Goal: Answer question/provide support: Share knowledge or assist other users

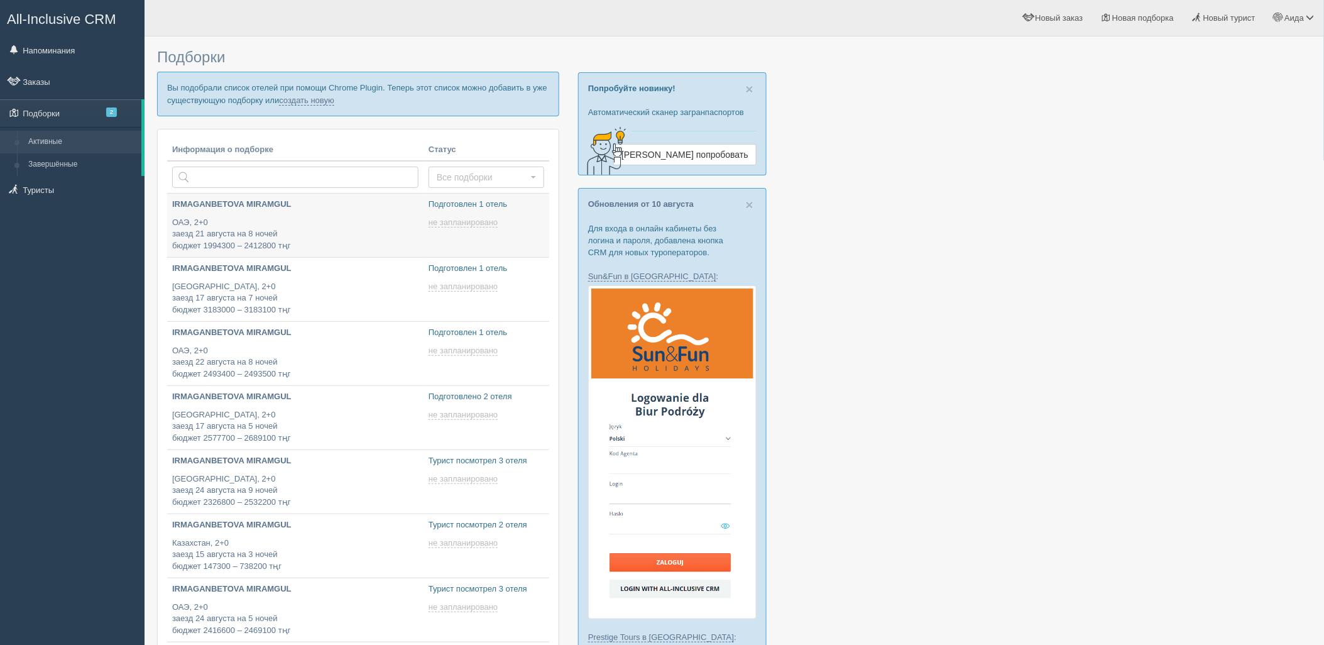
type input "[DATE] 15:45"
click at [327, 102] on link "создать новую" at bounding box center [306, 101] width 55 height 10
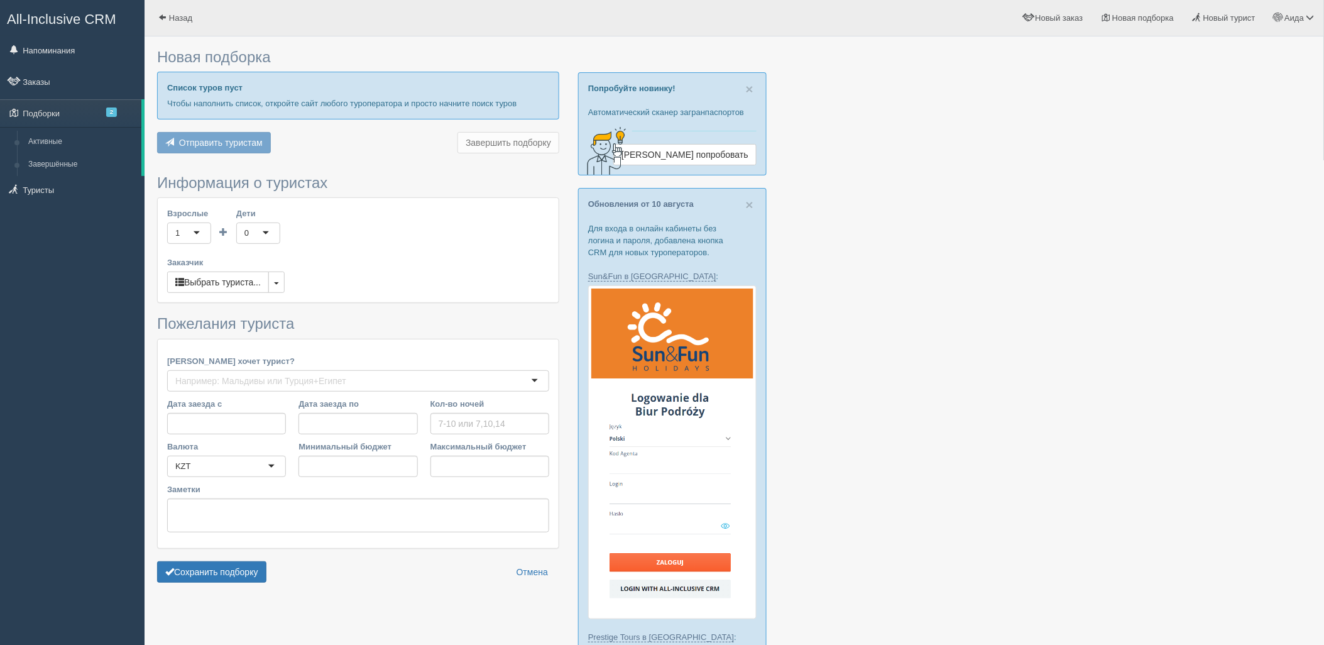
type input "8"
type input "1949500"
type input "1954500"
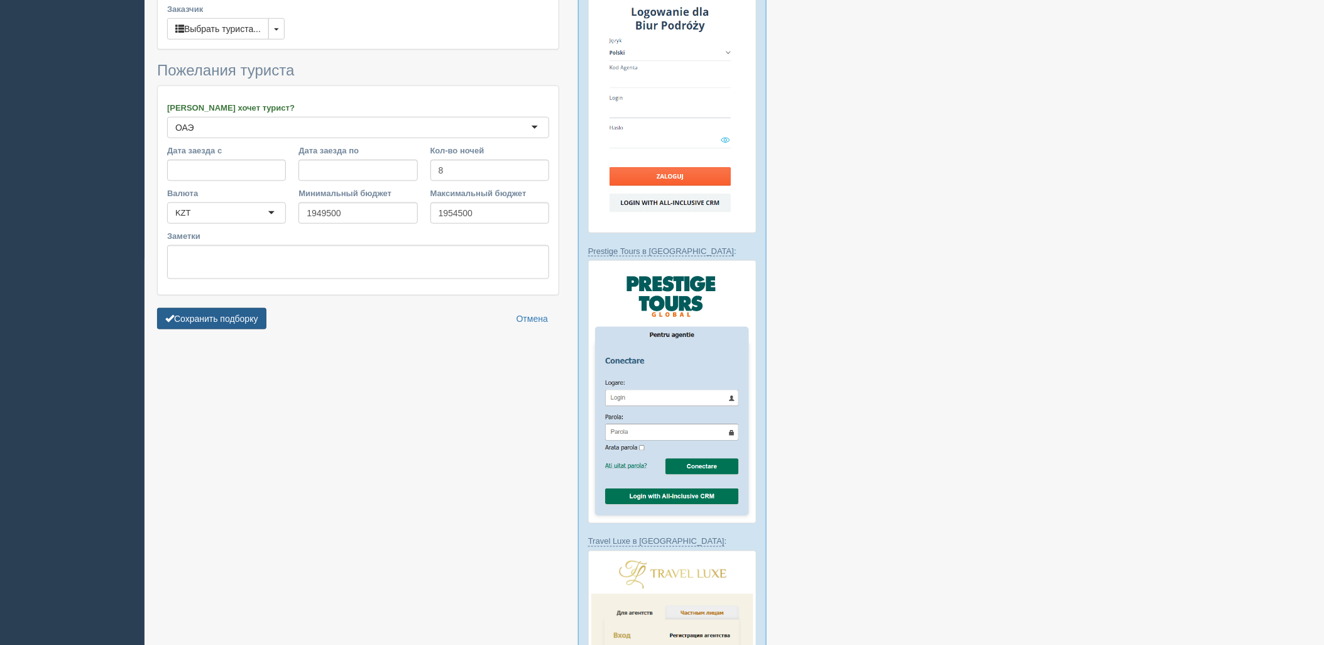
click at [243, 308] on button "Сохранить подборку" at bounding box center [211, 318] width 109 height 21
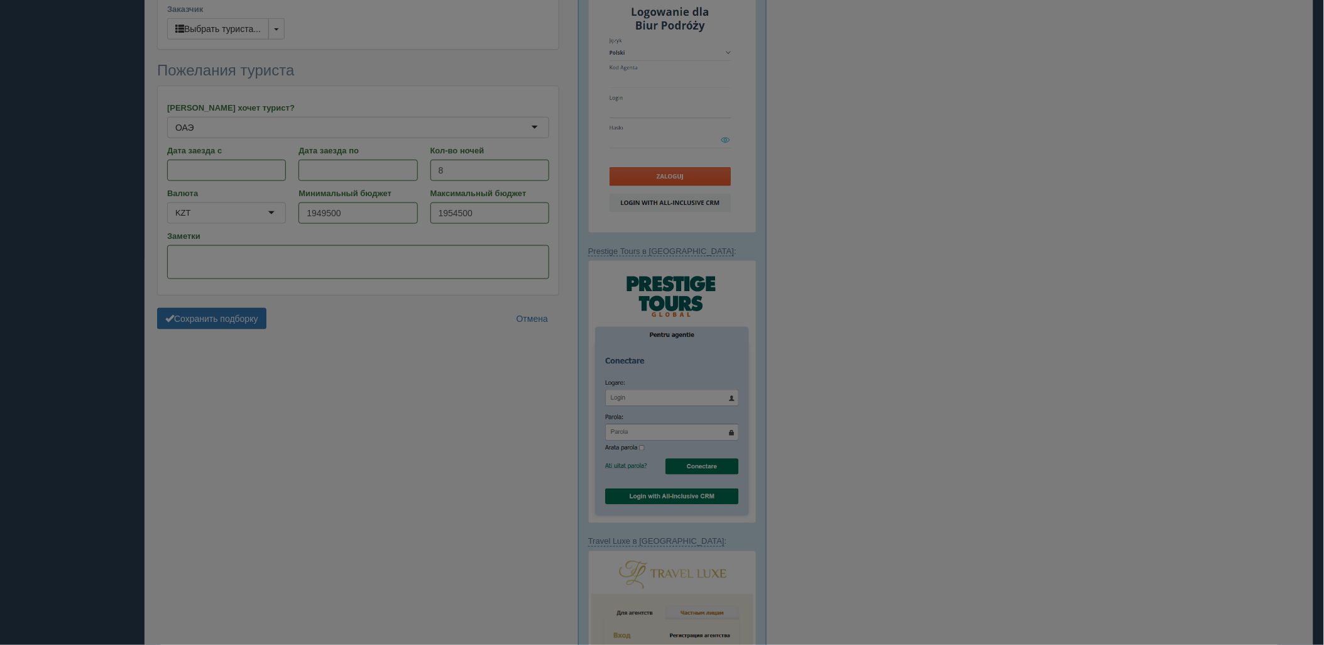
scroll to position [359, 0]
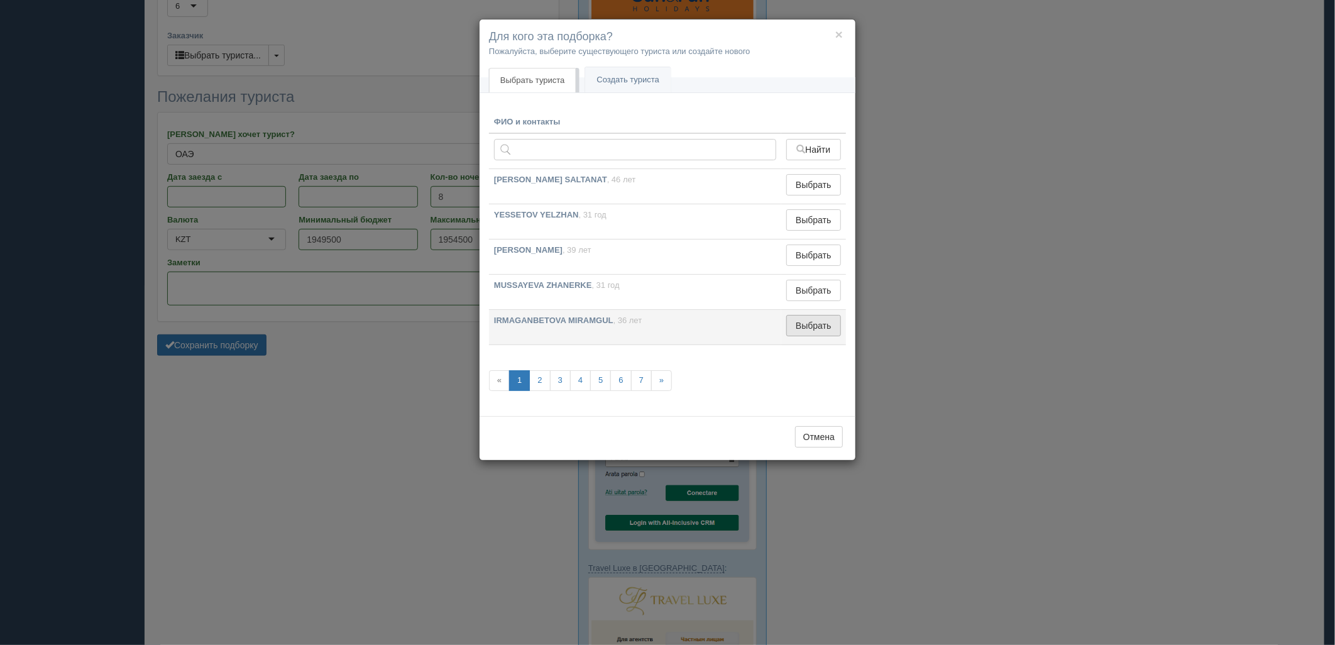
click at [789, 322] on button "Выбрать" at bounding box center [813, 325] width 55 height 21
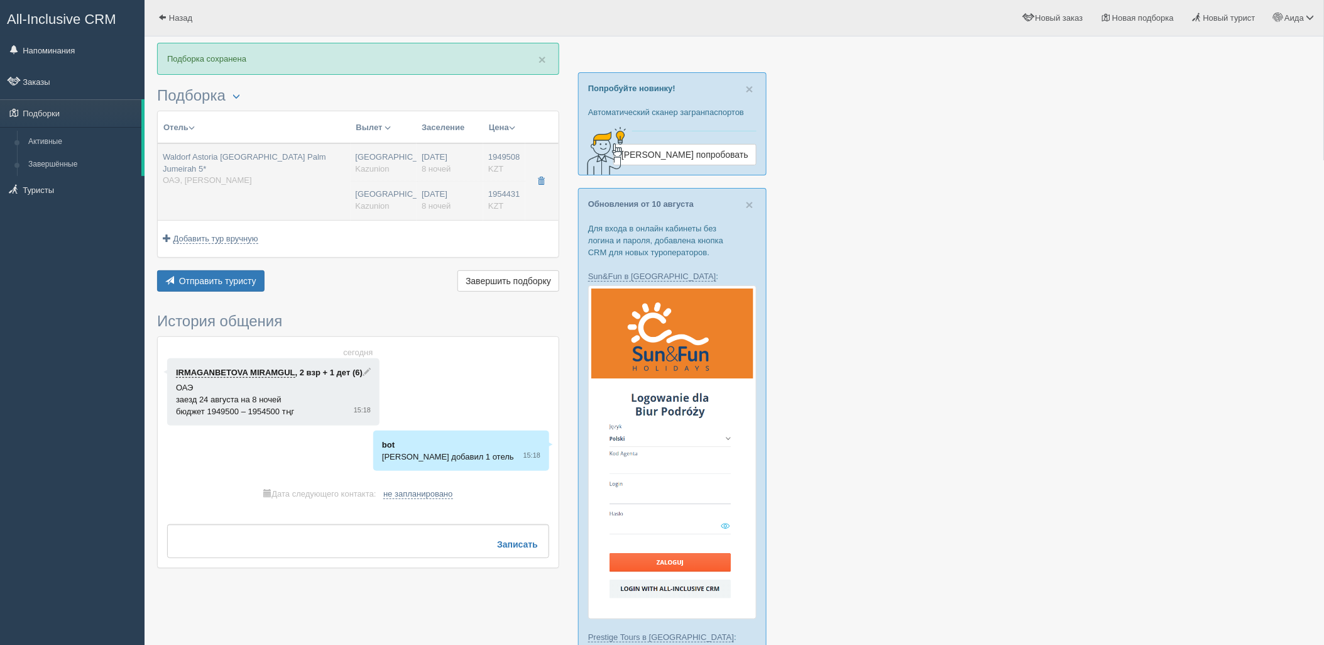
click at [453, 187] on td "24.08.2025 8 ночей 24.08.2025 8 ночей" at bounding box center [450, 181] width 67 height 77
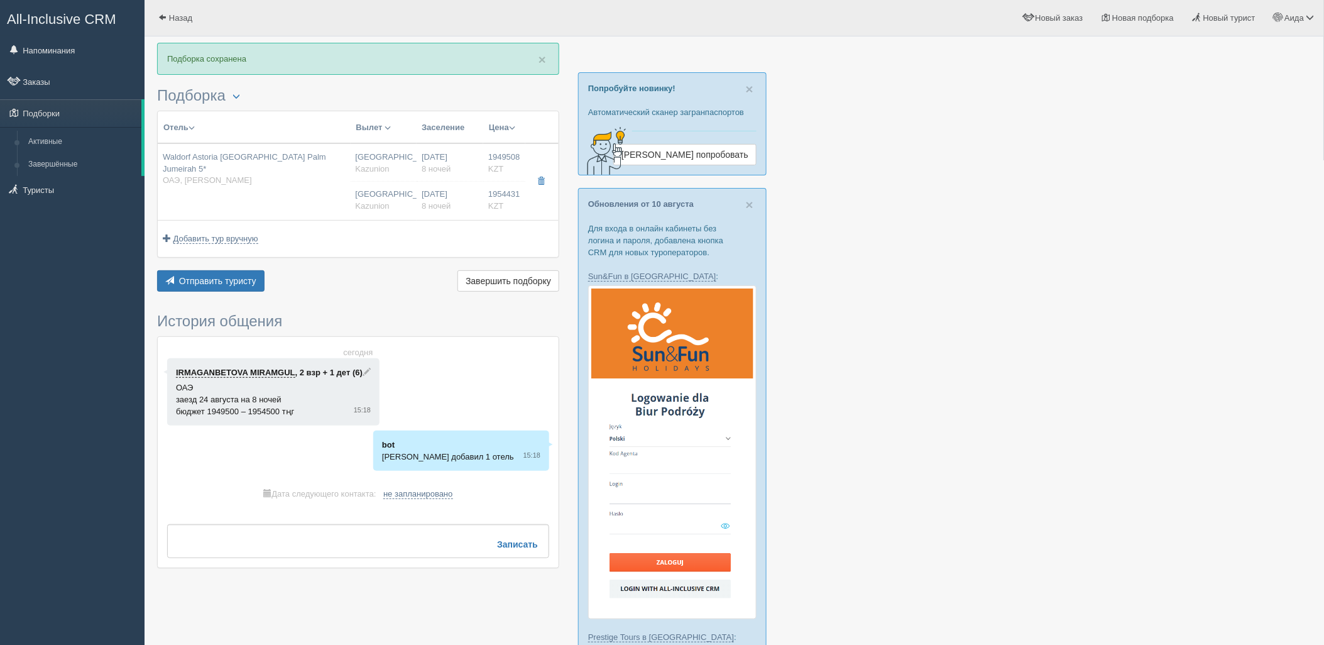
type input "Waldorf Astoria Dubai Palm Jumeirah 5*"
type input "https://www.booking.com/hotel/ae/waldorf-astoria-dubai-palm-jumeirah.ru.html?ac…"
type input "ОАЭ"
type input "Дубай-Джумейра Палм"
type input "1949508.00"
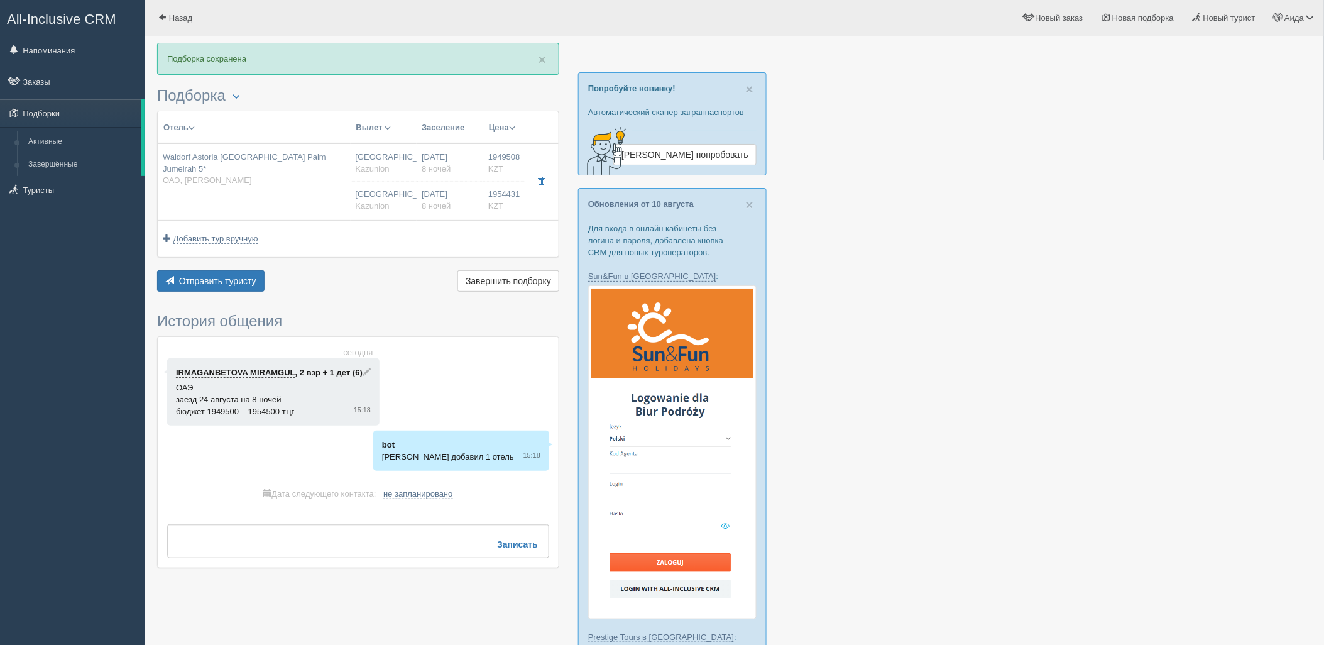
type input "Астана"
type input "04:25"
type input "8"
type input "King Deluxe Skyline Sea View"
type input "HB"
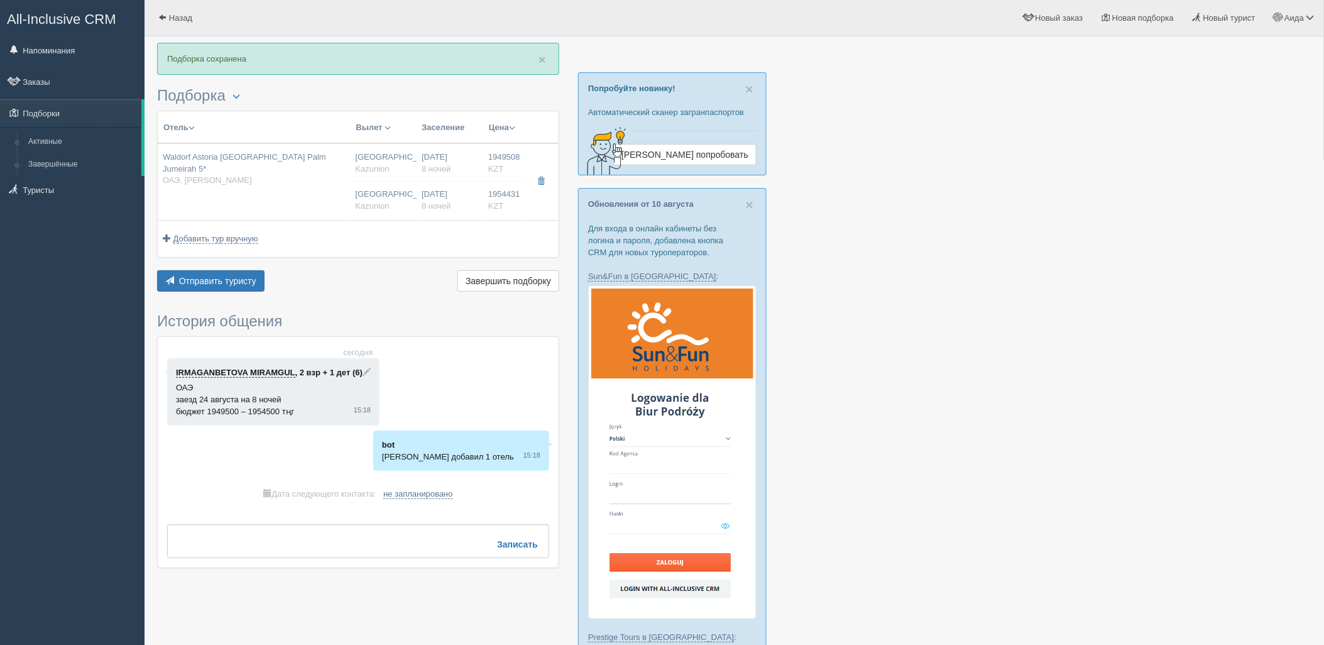
type input "Kazunion"
type input "1954431.00"
type input "Астана"
type input "04:25"
type input "8"
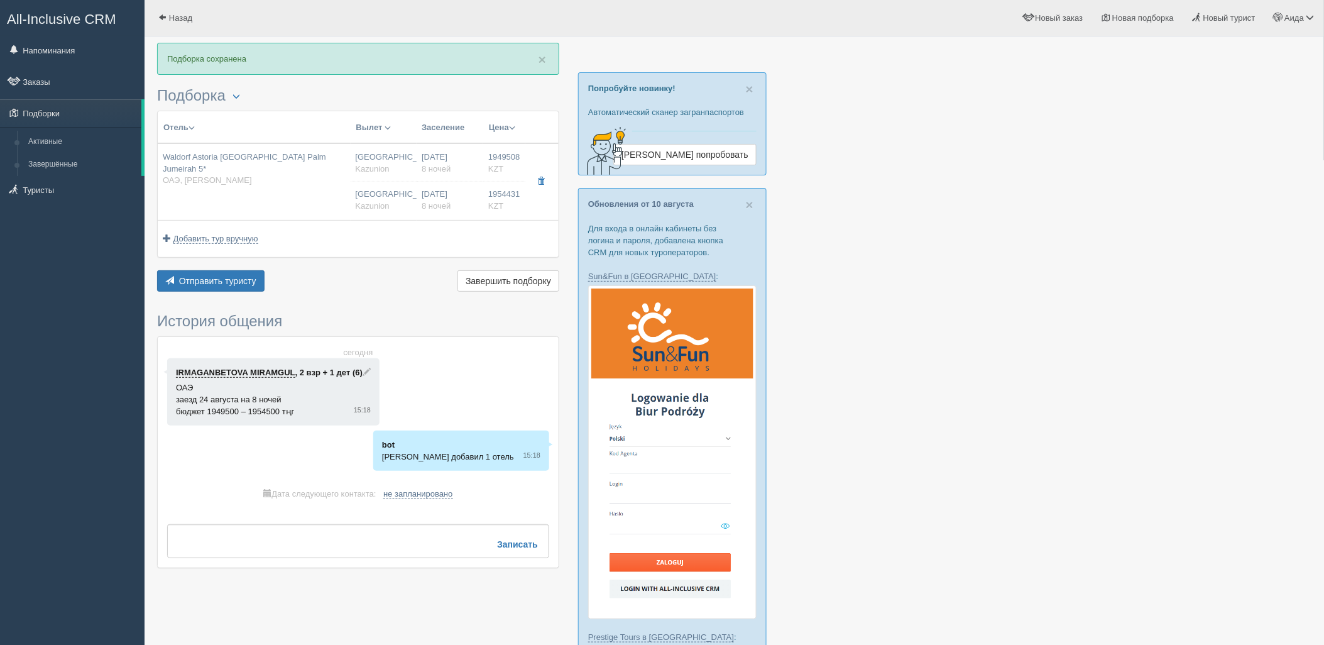
type input "King Deluxe Skyline Sea View"
type input "HB"
type input "Kazunion"
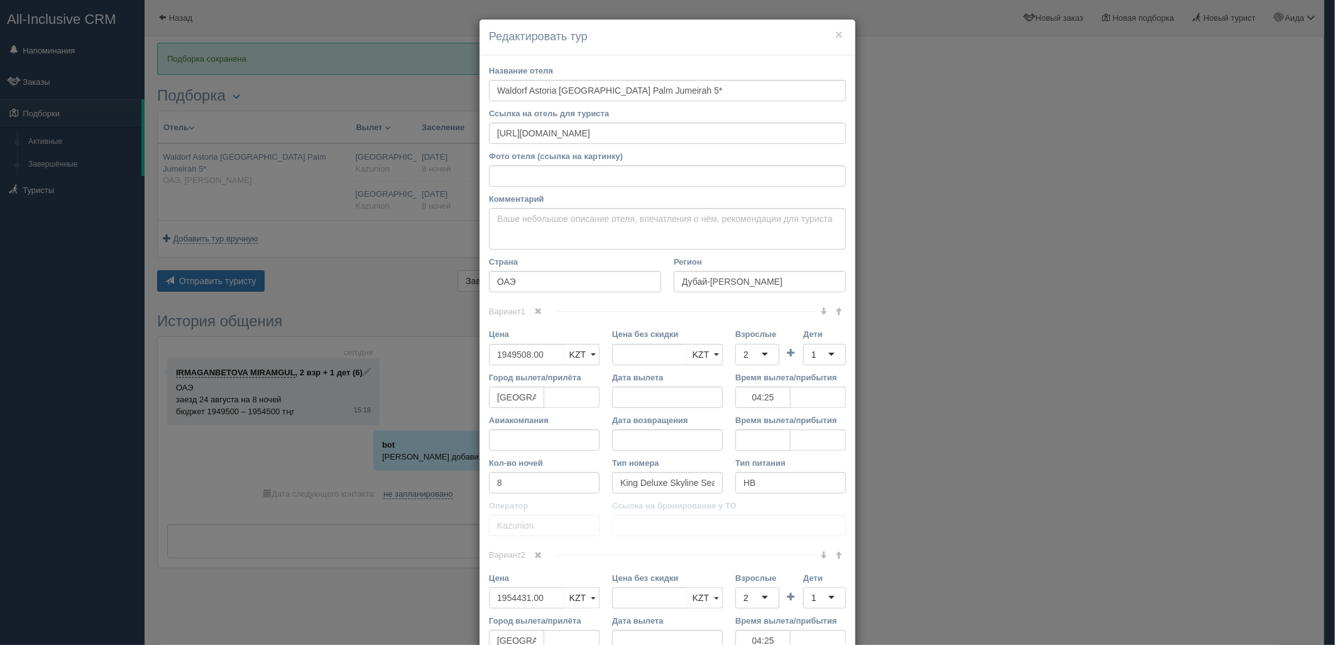
click at [535, 308] on span at bounding box center [539, 311] width 8 height 8
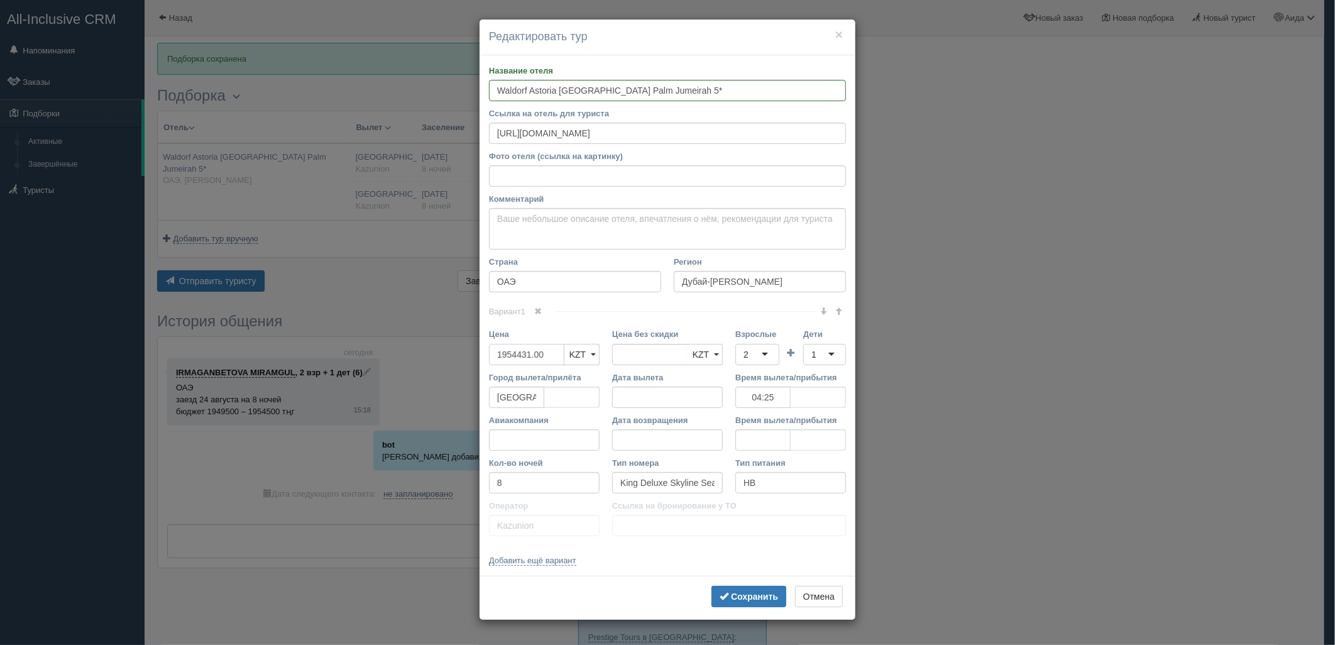
drag, startPoint x: 561, startPoint y: 353, endPoint x: 476, endPoint y: 365, distance: 85.7
click at [476, 365] on div "× Редактировать тур Название отеля Waldorf Astoria Dubai Palm Jumeirah 5* Ссылк…" at bounding box center [667, 322] width 1335 height 645
type input "1954431.00"
click at [498, 356] on input "3864899" at bounding box center [526, 354] width 75 height 21
click at [499, 354] on input "3864899" at bounding box center [526, 354] width 75 height 21
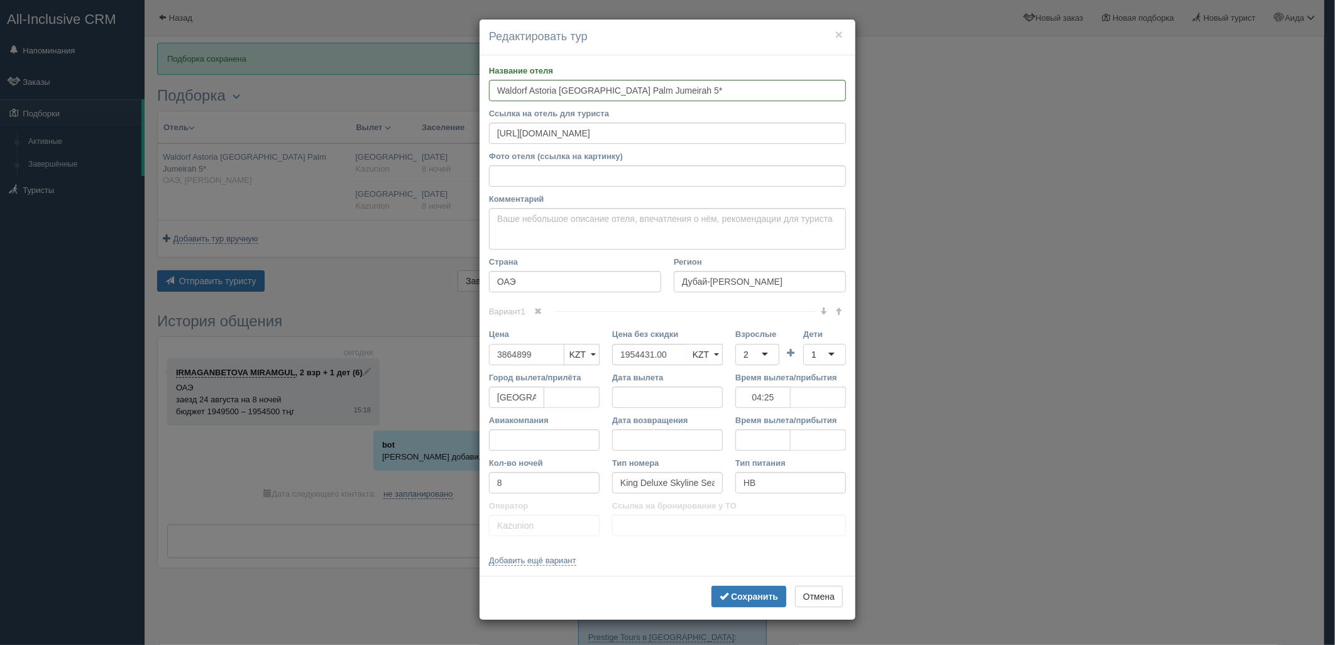
click at [500, 354] on input "3864899" at bounding box center [526, 354] width 75 height 21
click at [515, 354] on input "3864899" at bounding box center [526, 354] width 75 height 21
type input "3864899"
click at [746, 354] on div "2" at bounding box center [746, 354] width 5 height 13
click at [835, 353] on div "1" at bounding box center [824, 354] width 43 height 21
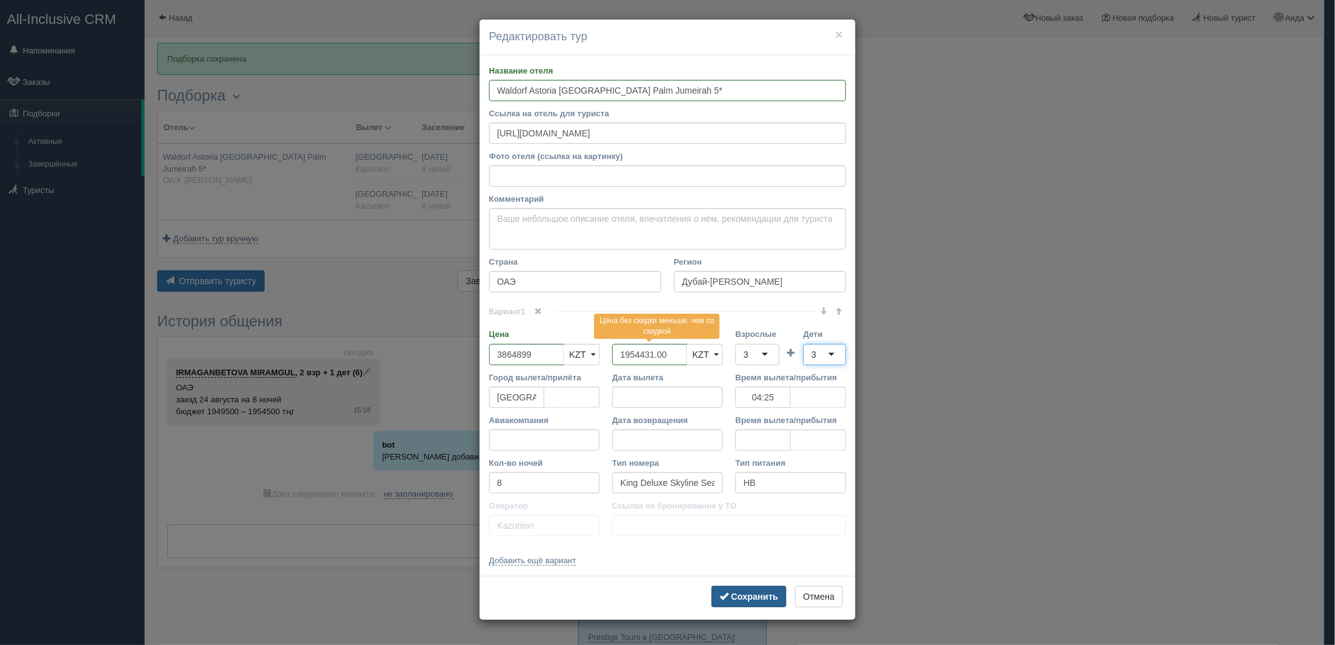
click at [762, 593] on b "Сохранить" at bounding box center [754, 596] width 47 height 10
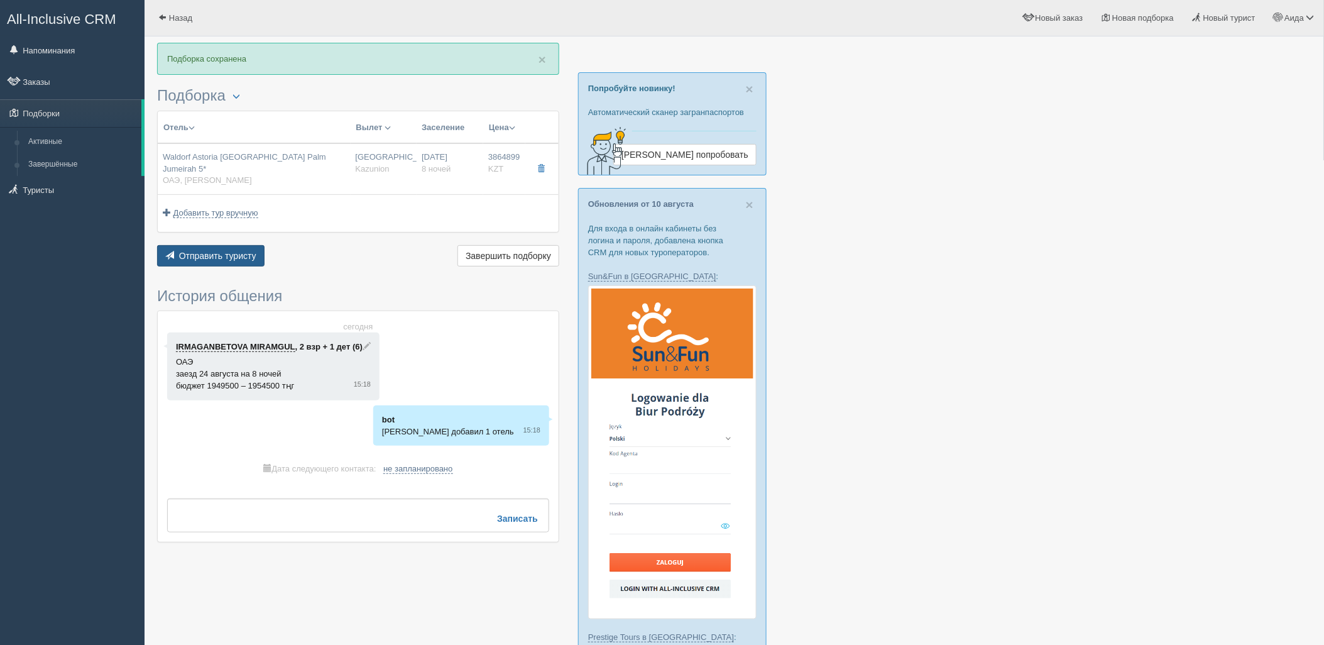
click at [231, 249] on button "Отправить туристу Отправить" at bounding box center [210, 255] width 107 height 21
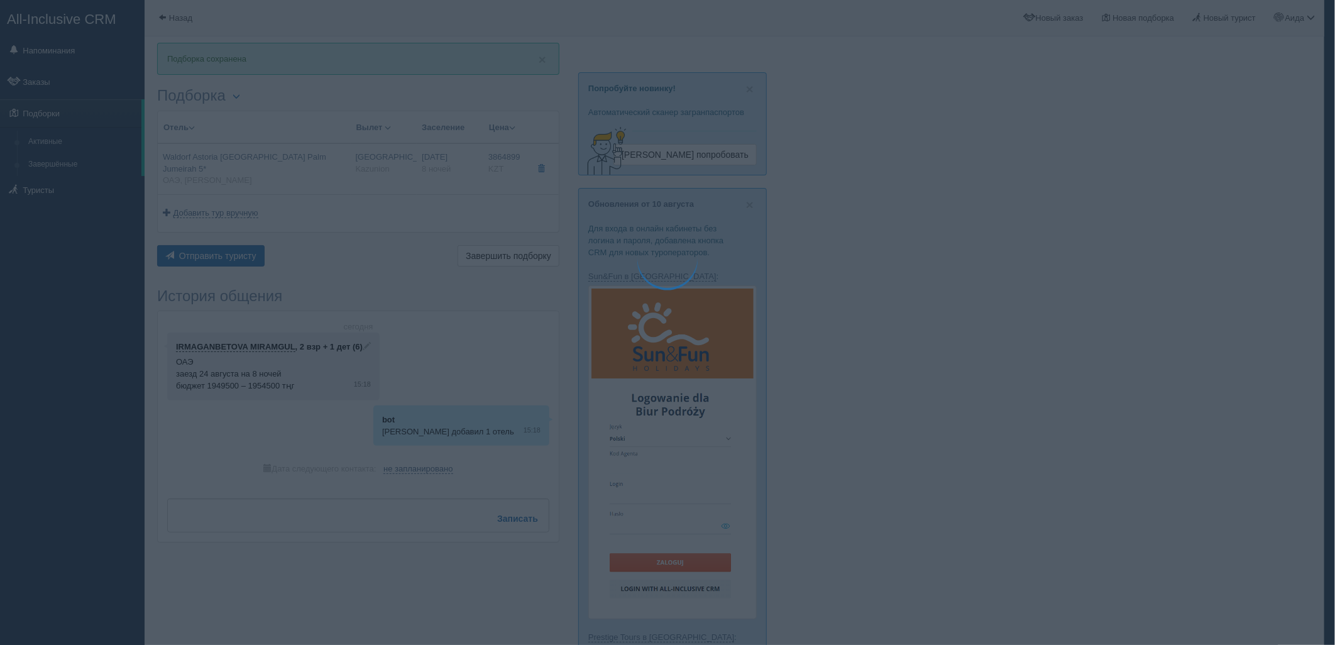
type textarea "🌞 Добрый день! Предлагаем Вам рассмотреть следующие варианты: 🌎 ОАЭ, Дубай-Джум…"
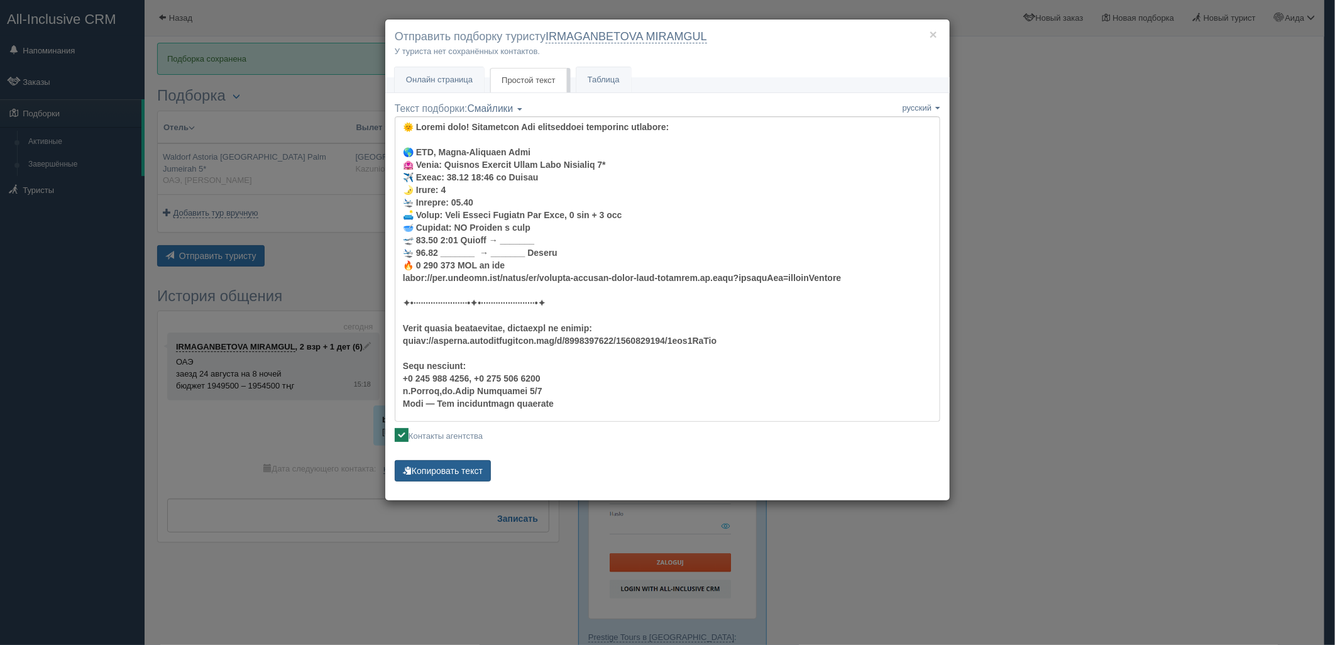
click at [468, 473] on button "Копировать текст" at bounding box center [443, 470] width 96 height 21
click at [1170, 202] on div "× Отправить подборку туристу IRMAGANBETOVA MIRAMGUL У туриста нет сохранённых к…" at bounding box center [667, 322] width 1335 height 645
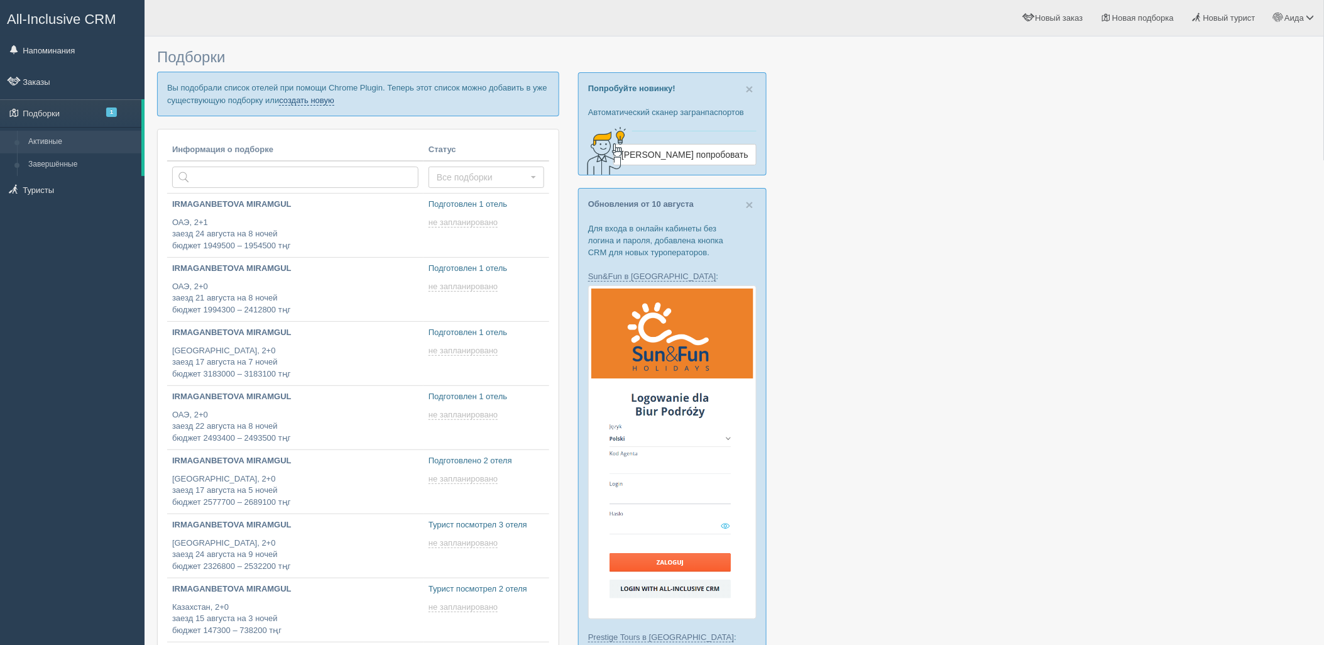
click at [322, 97] on link "создать новую" at bounding box center [306, 101] width 55 height 10
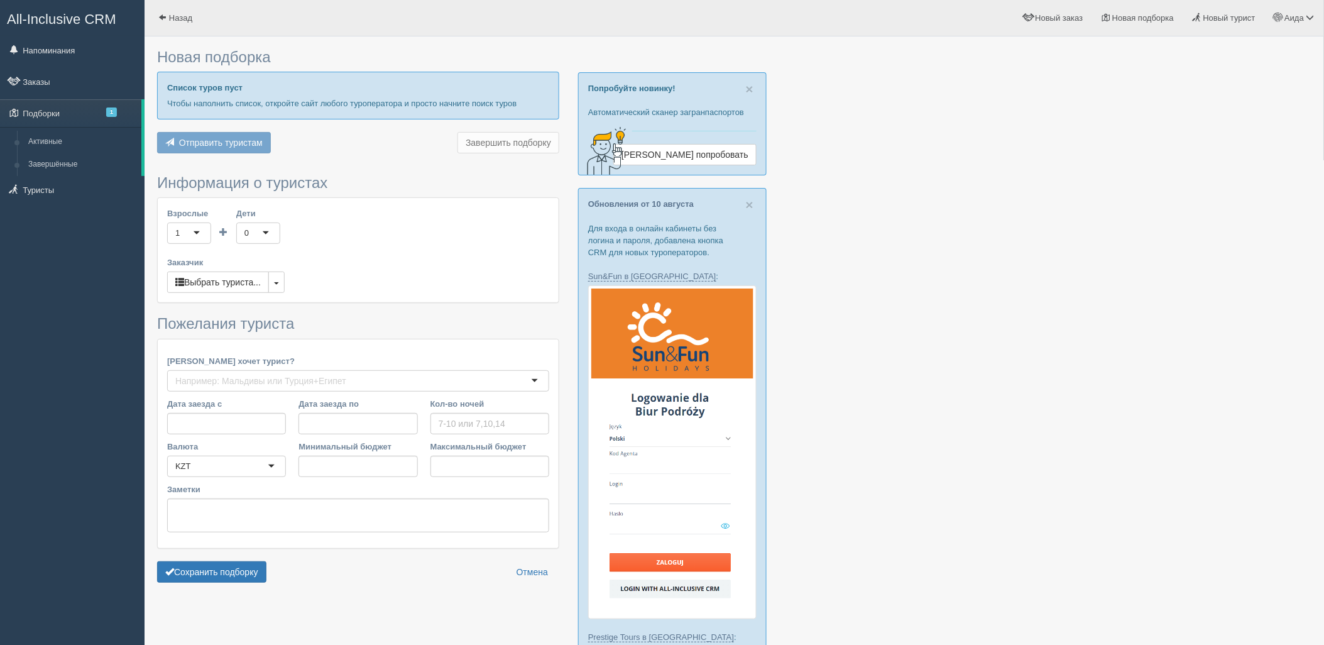
type input "8"
type input "2326600"
type input "2326700"
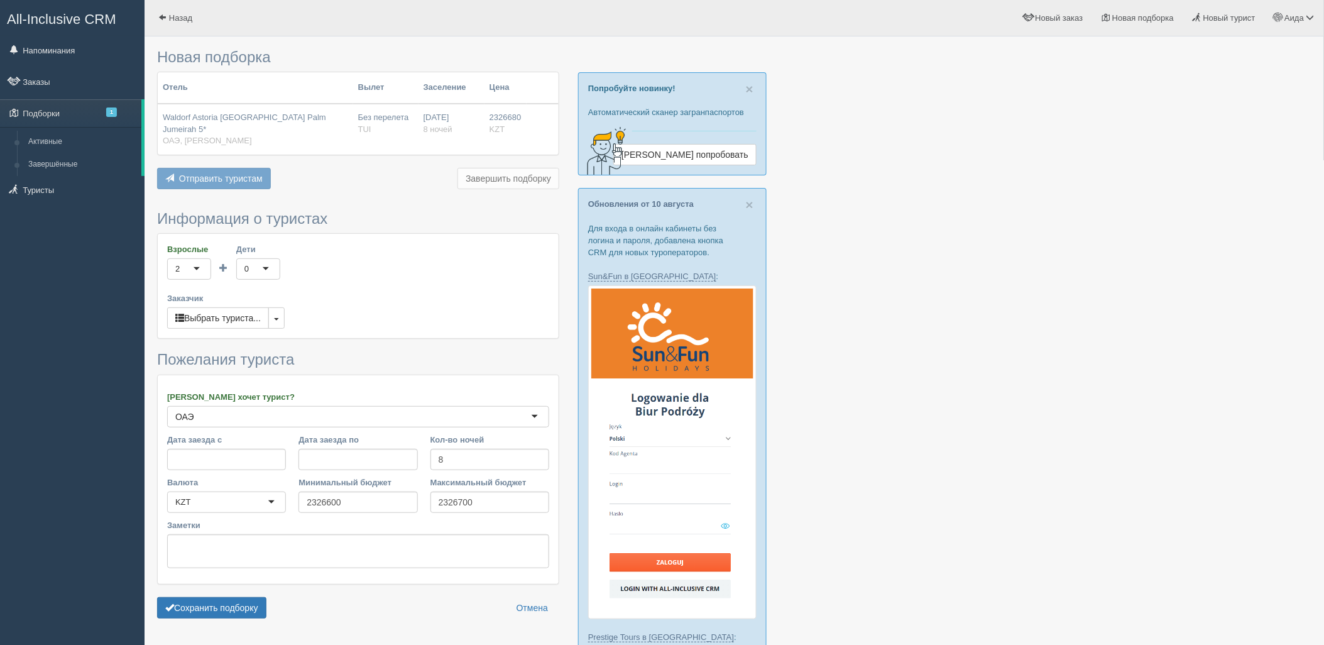
scroll to position [255, 0]
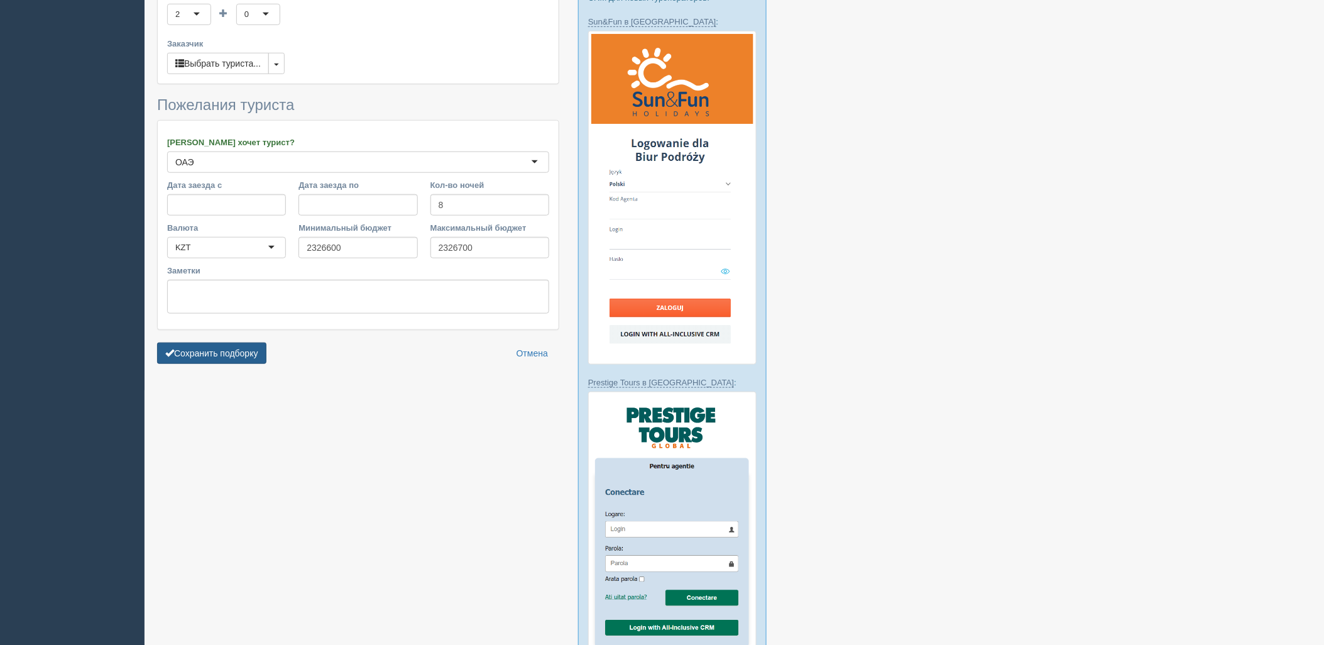
click at [252, 343] on button "Сохранить подборку" at bounding box center [211, 353] width 109 height 21
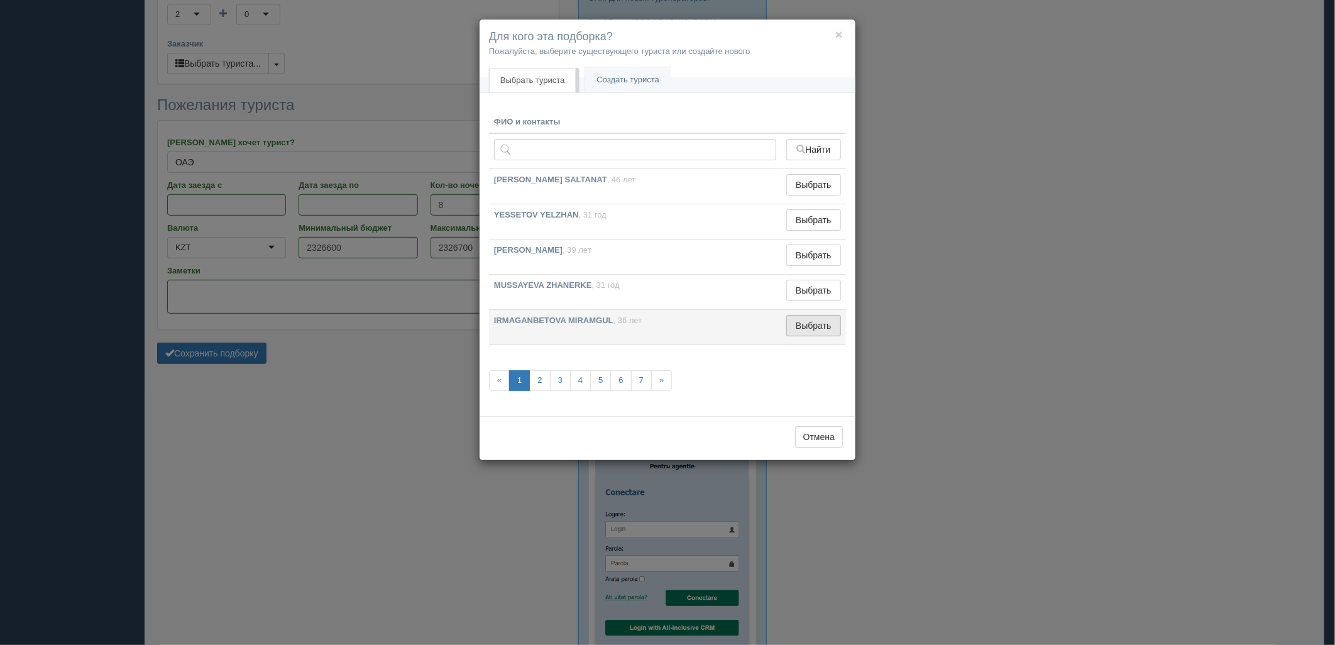
click at [821, 316] on button "Выбрать" at bounding box center [813, 325] width 55 height 21
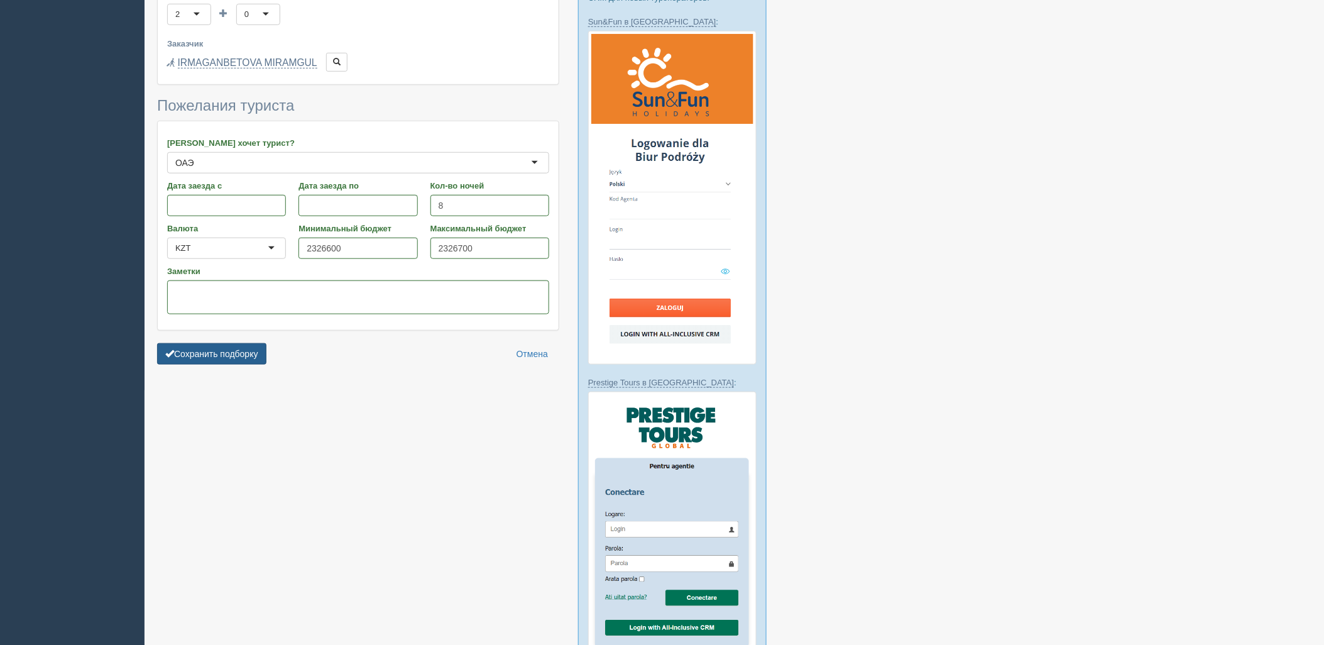
click at [244, 343] on button "Сохранить подборку" at bounding box center [211, 353] width 109 height 21
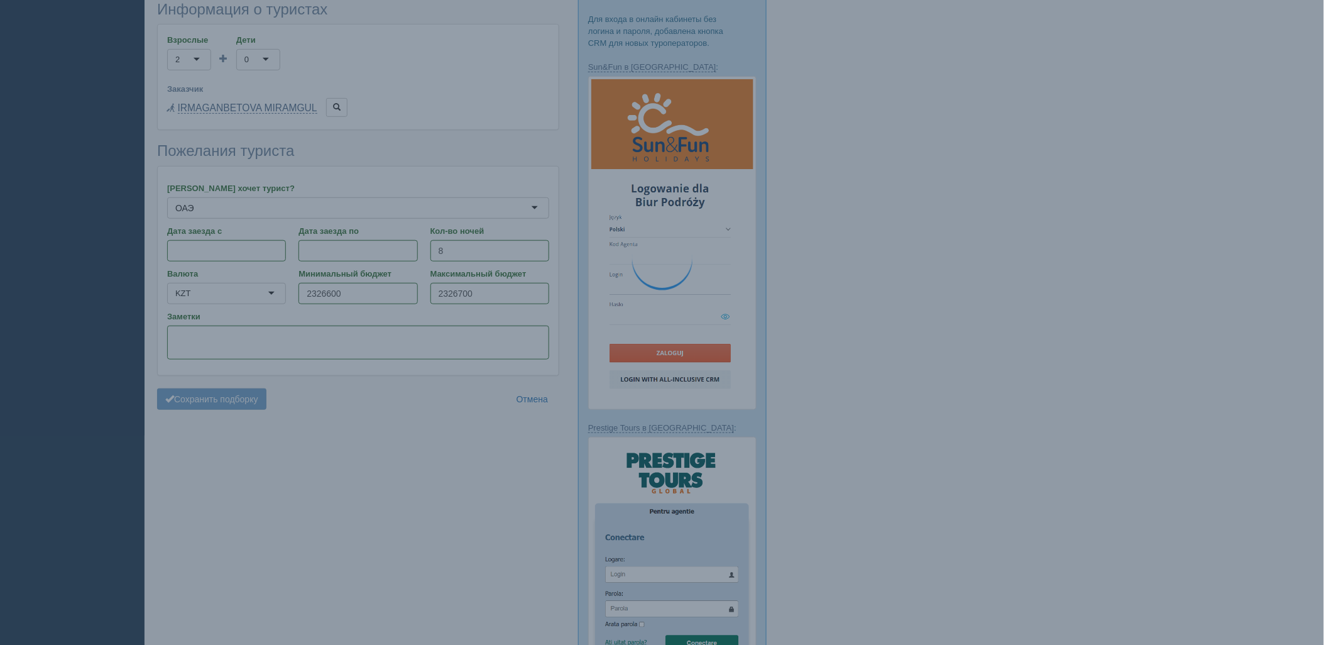
scroll to position [185, 0]
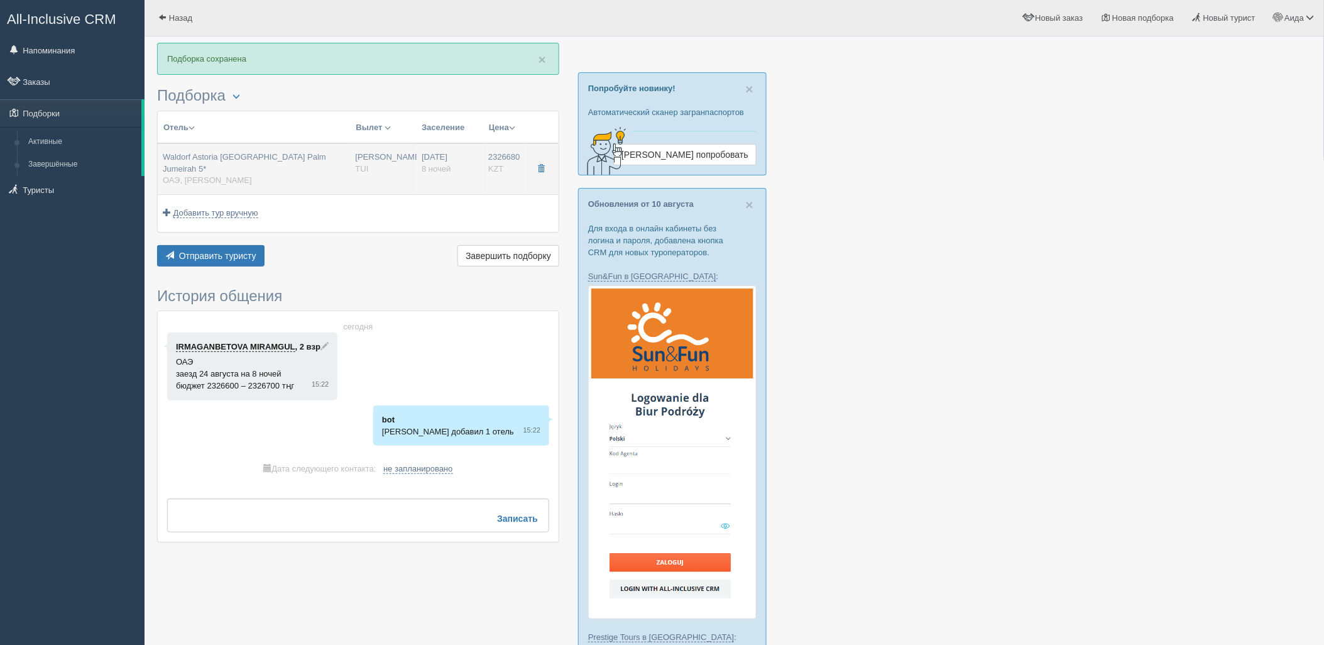
click at [336, 164] on div "Waldorf Astoria [GEOGRAPHIC_DATA] Palm Jumeirah 5* ОАЭ, [PERSON_NAME]" at bounding box center [254, 168] width 183 height 35
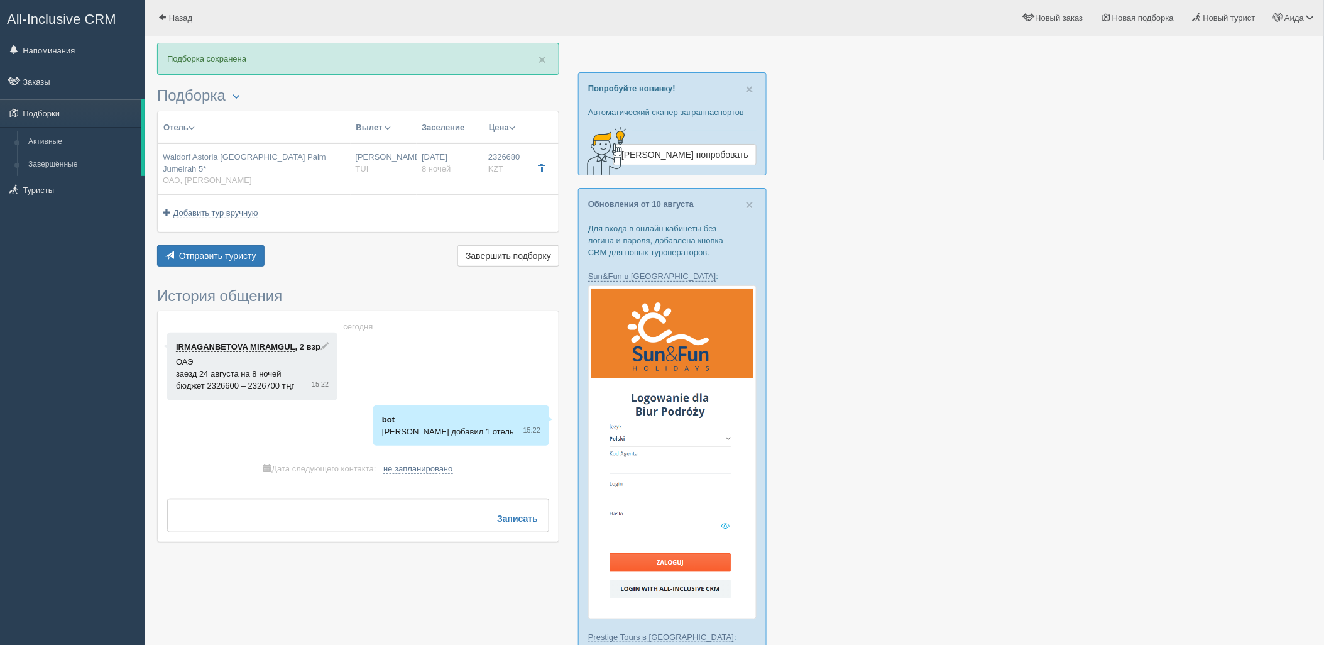
type input "Waldorf Astoria Dubai Palm Jumeirah 5*"
type input "https://www.booking.com/hotel/ae/waldorf-astoria-dubai-palm-jumeirah.ru.html?ac…"
type input "ОАЭ"
type input "Пальма Джумейра"
type input "2326680.00"
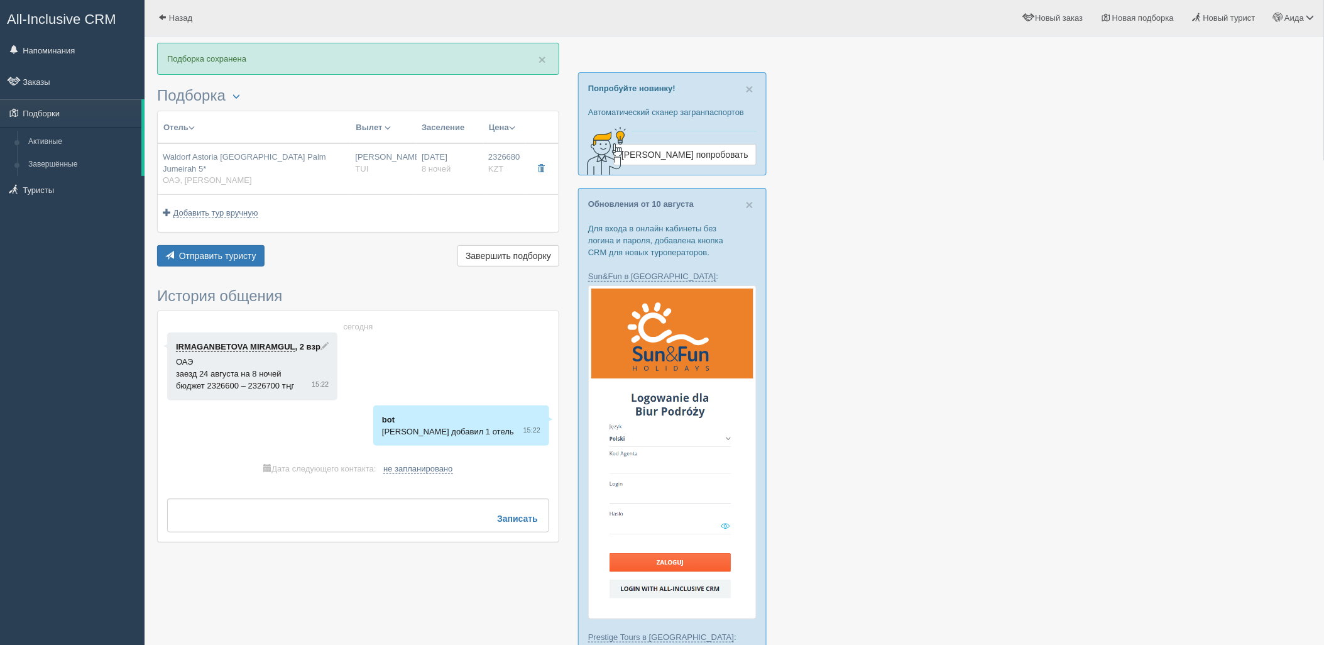
type input "Нурсултан Назарбаев NQZ"
type input "Дубай DXB"
type input "07:10"
type input "10:55"
type input "Air Astana"
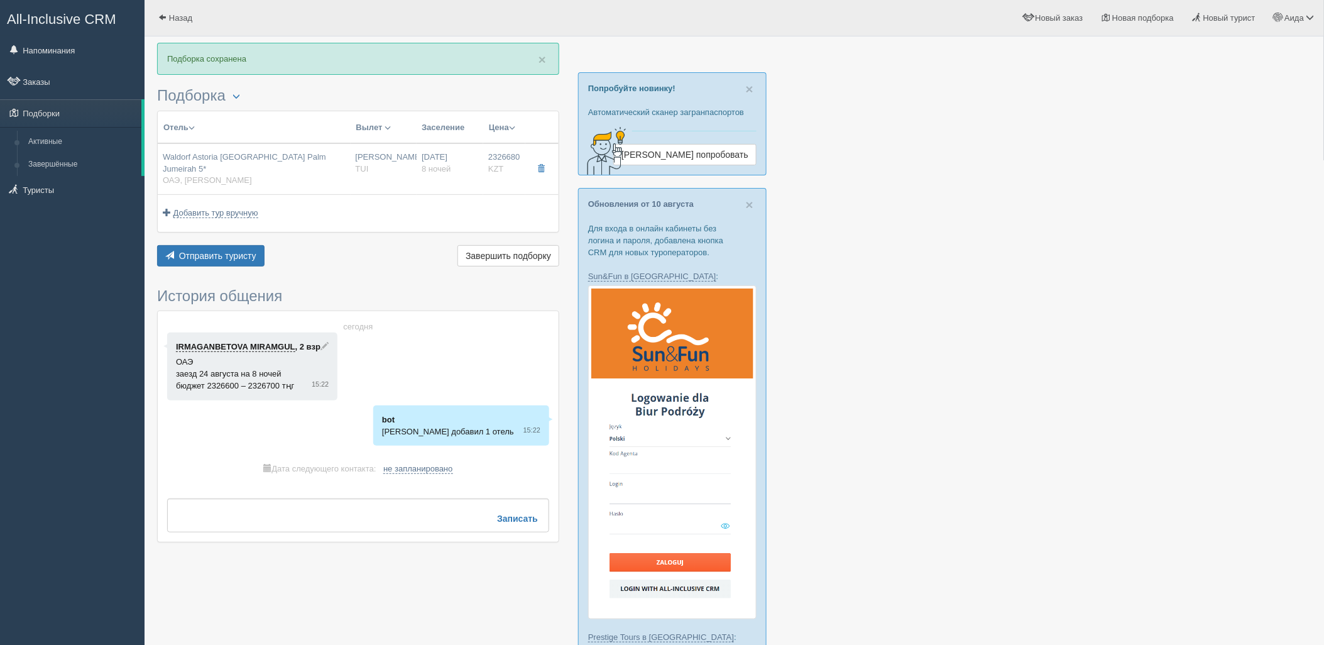
type input "11:55"
type input "17:20"
type input "8"
type input "Deluxe Skyline Sea View, King"
type input "Half Board"
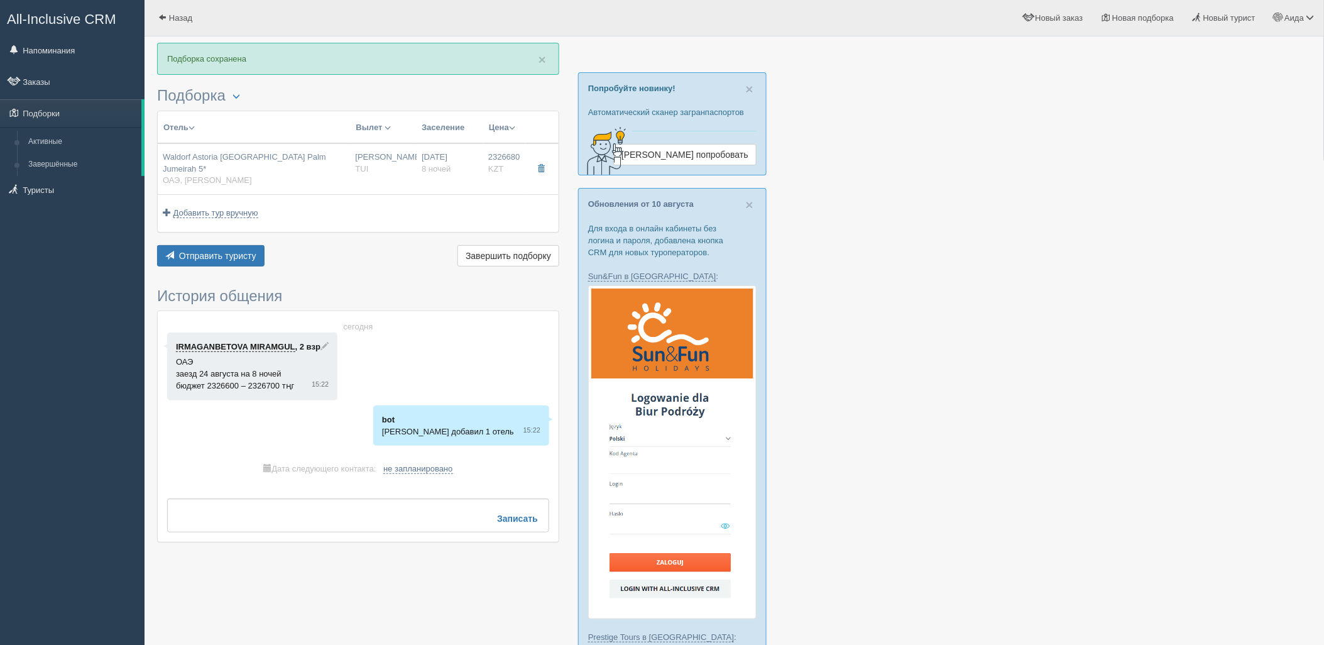
type input "TUI"
type input "https://newb2b.fstravel.com/hotel/220201"
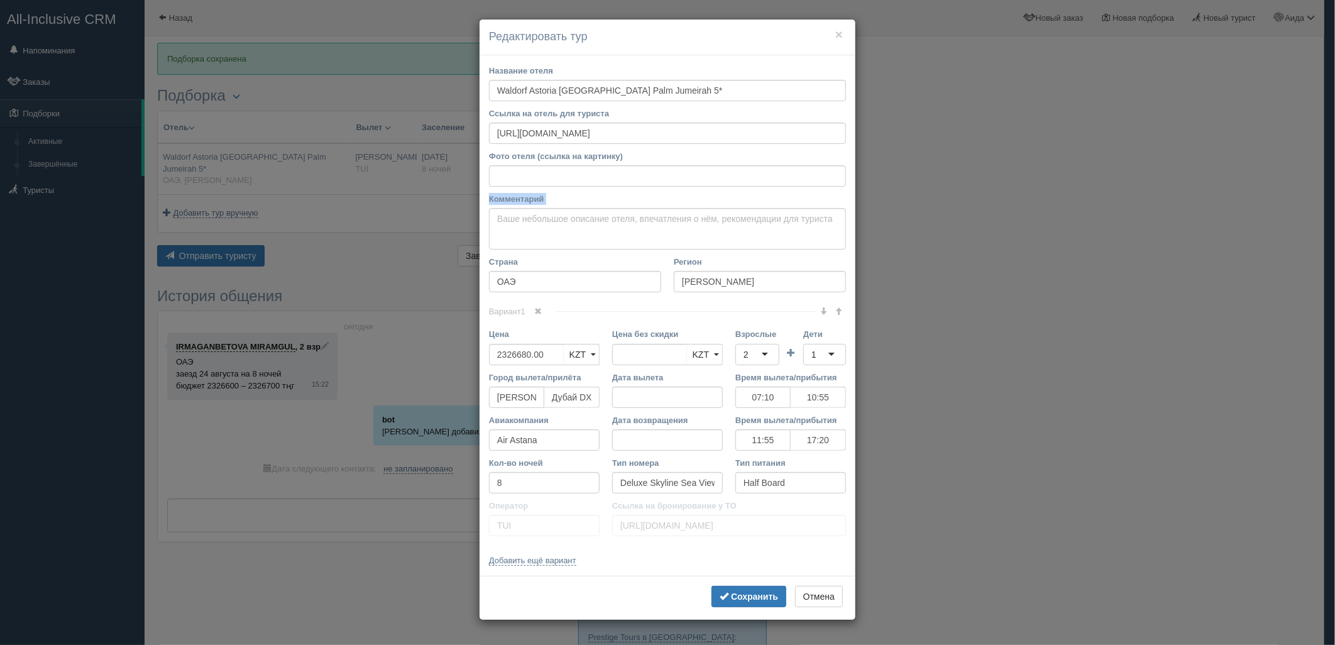
drag, startPoint x: 1331, startPoint y: 200, endPoint x: 1315, endPoint y: 245, distance: 47.7
click at [1316, 244] on div "× Редактировать тур Название отеля Waldorf Astoria Dubai Palm Jumeirah 5* Ссылк…" at bounding box center [667, 322] width 1335 height 645
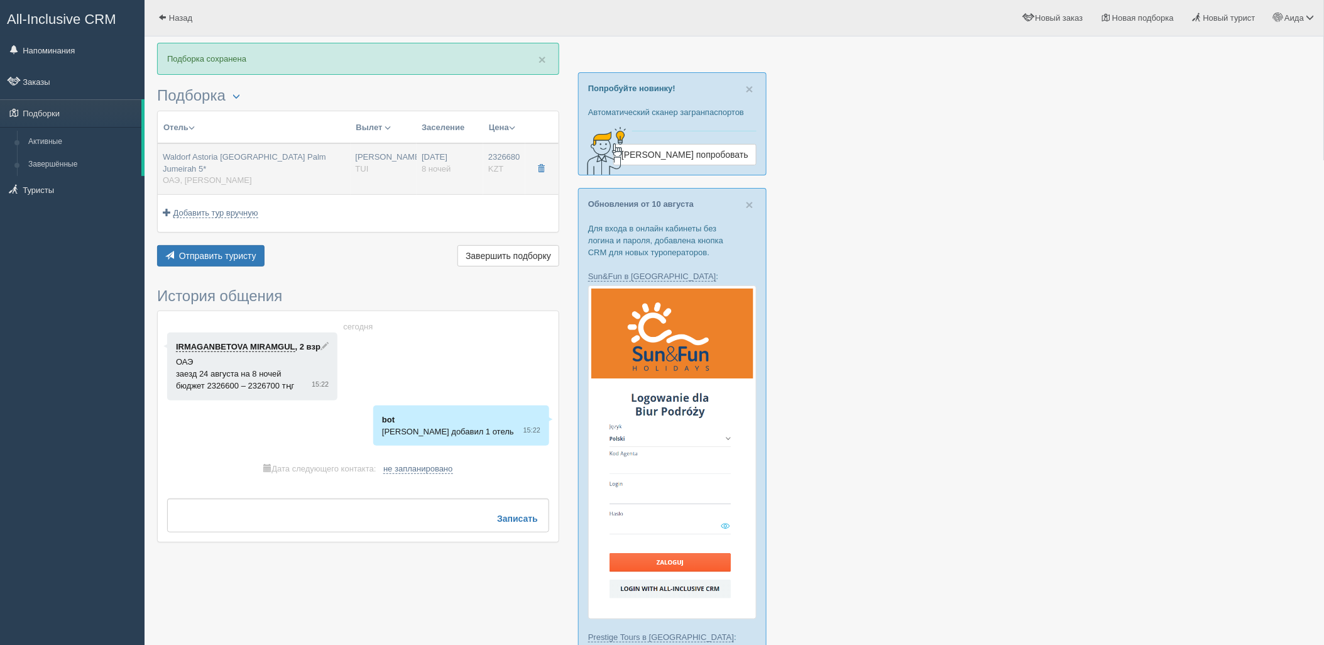
click at [390, 176] on td "Нурсултан Назарбаев NQZ TUI" at bounding box center [384, 168] width 67 height 51
type input "07:10"
type input "10:55"
type input "11:55"
type input "17:20"
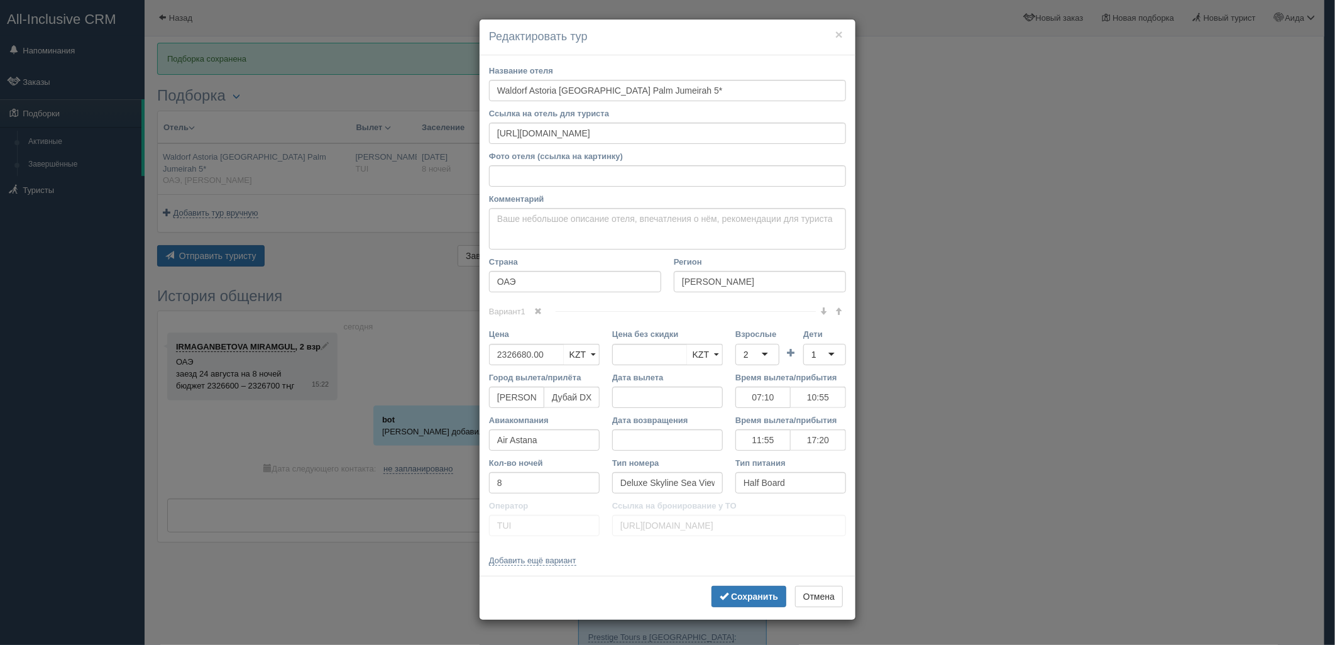
click at [760, 344] on div "2" at bounding box center [757, 354] width 44 height 21
click at [833, 357] on div "1" at bounding box center [824, 354] width 43 height 21
drag, startPoint x: 553, startPoint y: 350, endPoint x: 478, endPoint y: 356, distance: 75.7
click at [478, 356] on div "× Редактировать тур Название отеля Waldorf Astoria Dubai Palm Jumeirah 5* Ссылк…" at bounding box center [667, 322] width 1335 height 645
type input "2326680.00"
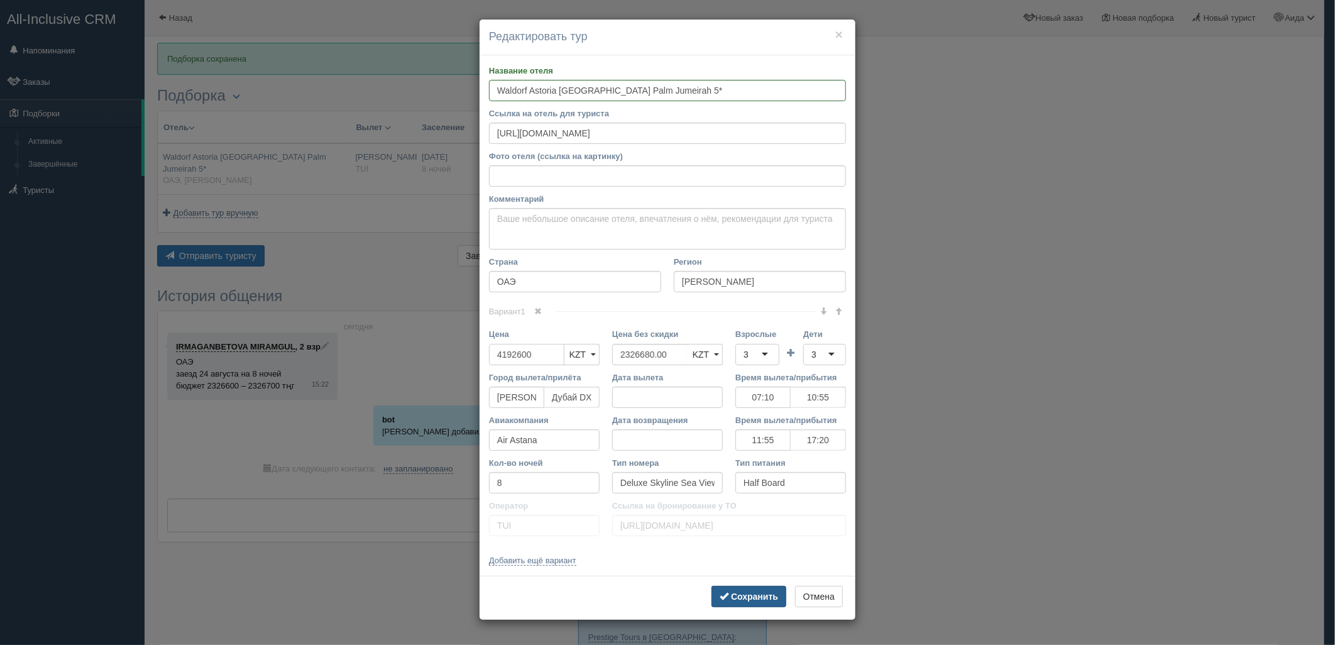
type input "4192600"
click at [759, 586] on button "Сохранить" at bounding box center [748, 596] width 75 height 21
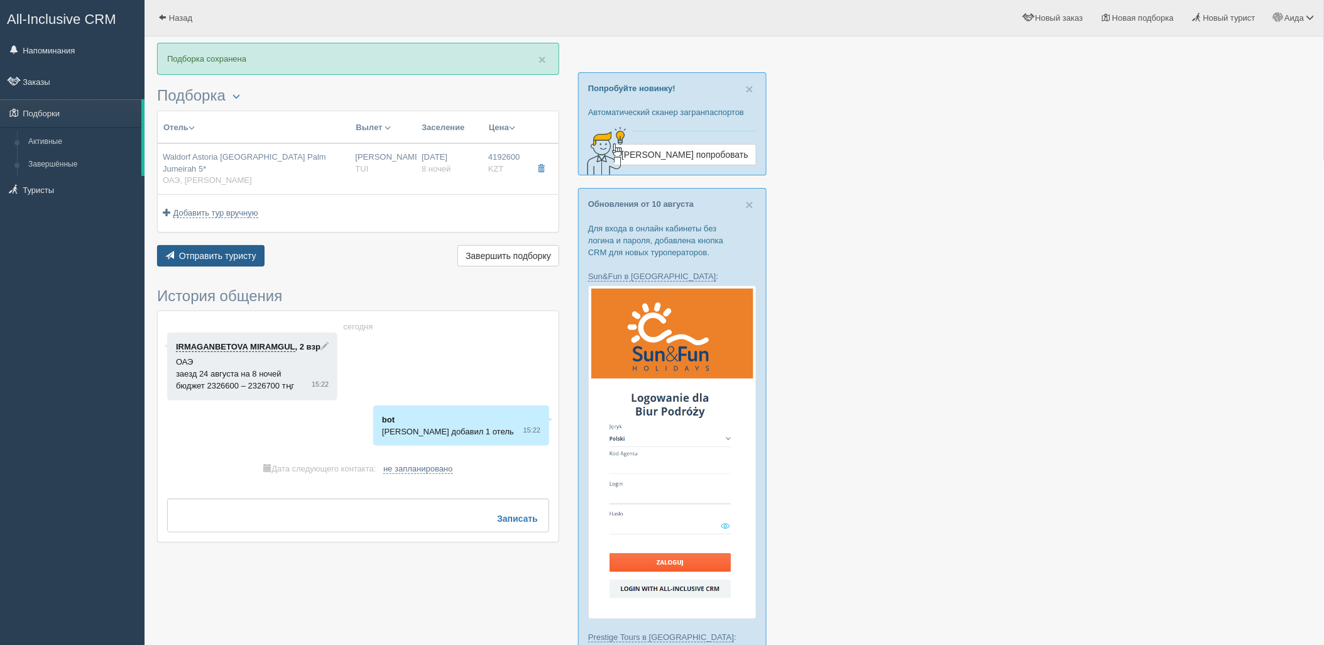
click at [228, 251] on span "Отправить туристу" at bounding box center [217, 256] width 77 height 10
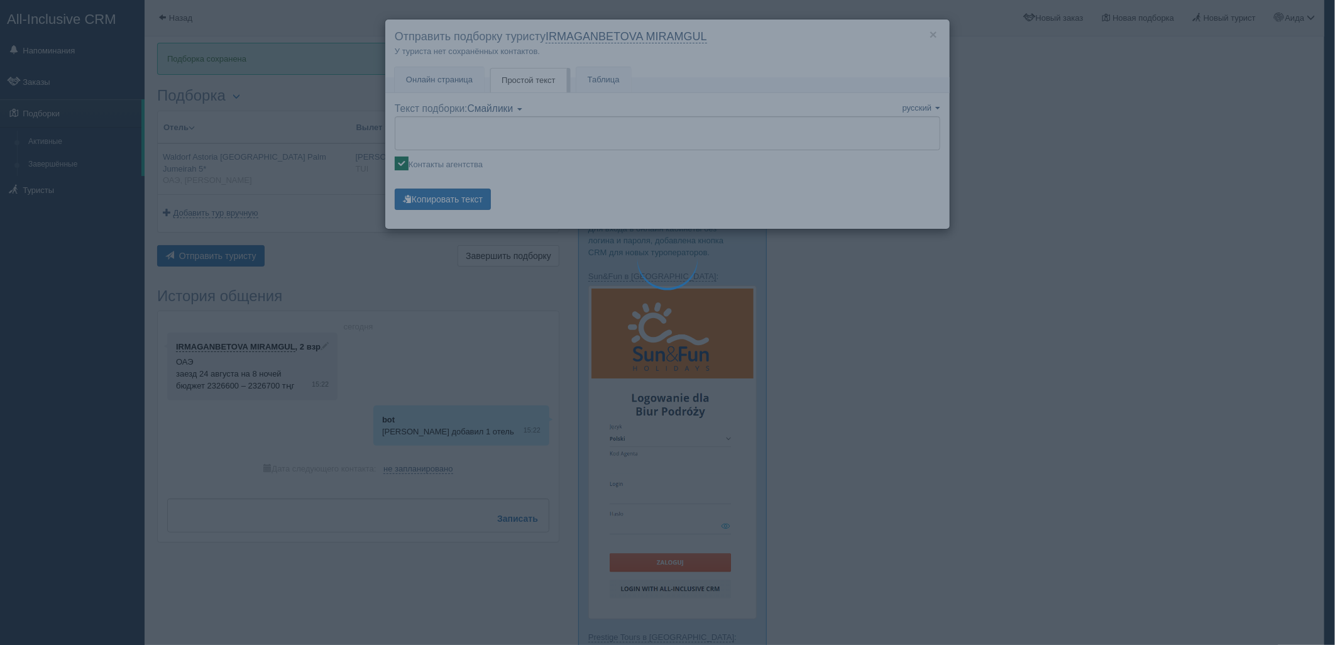
type textarea "🌞 Добрый день! Предлагаем Вам рассмотреть следующие варианты: 🌎 ОАЭ, Пальма Джу…"
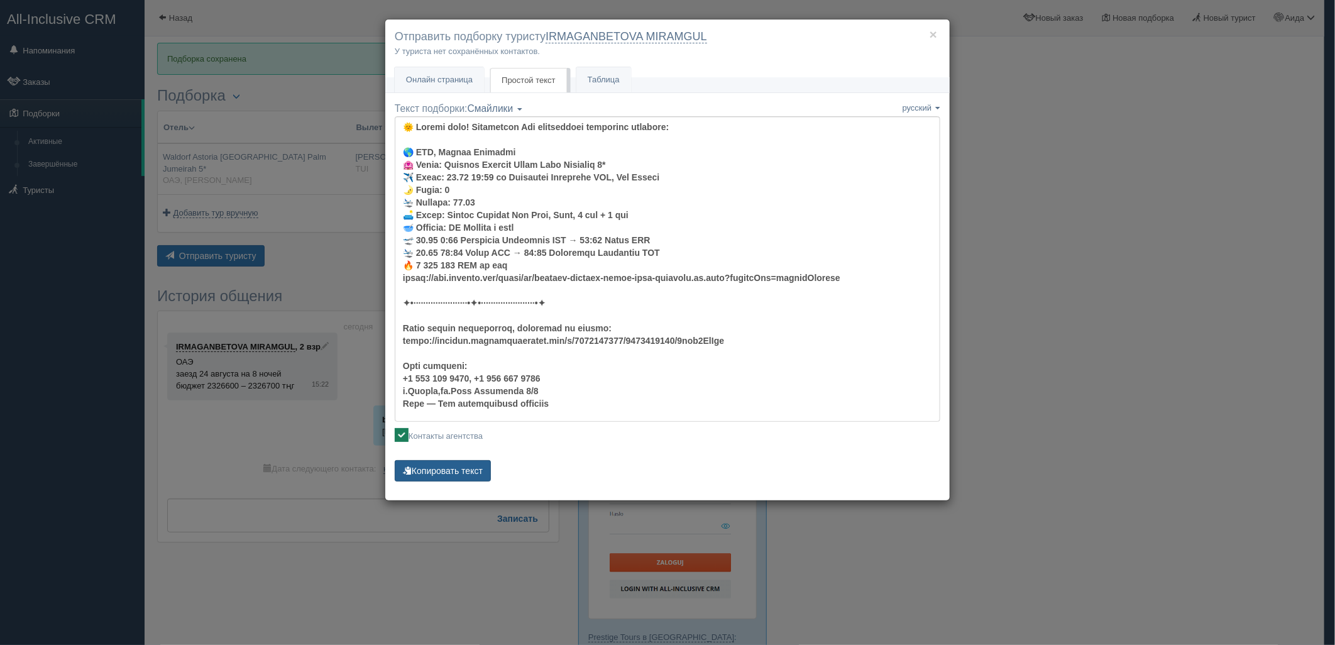
click at [455, 471] on button "Копировать текст" at bounding box center [443, 470] width 96 height 21
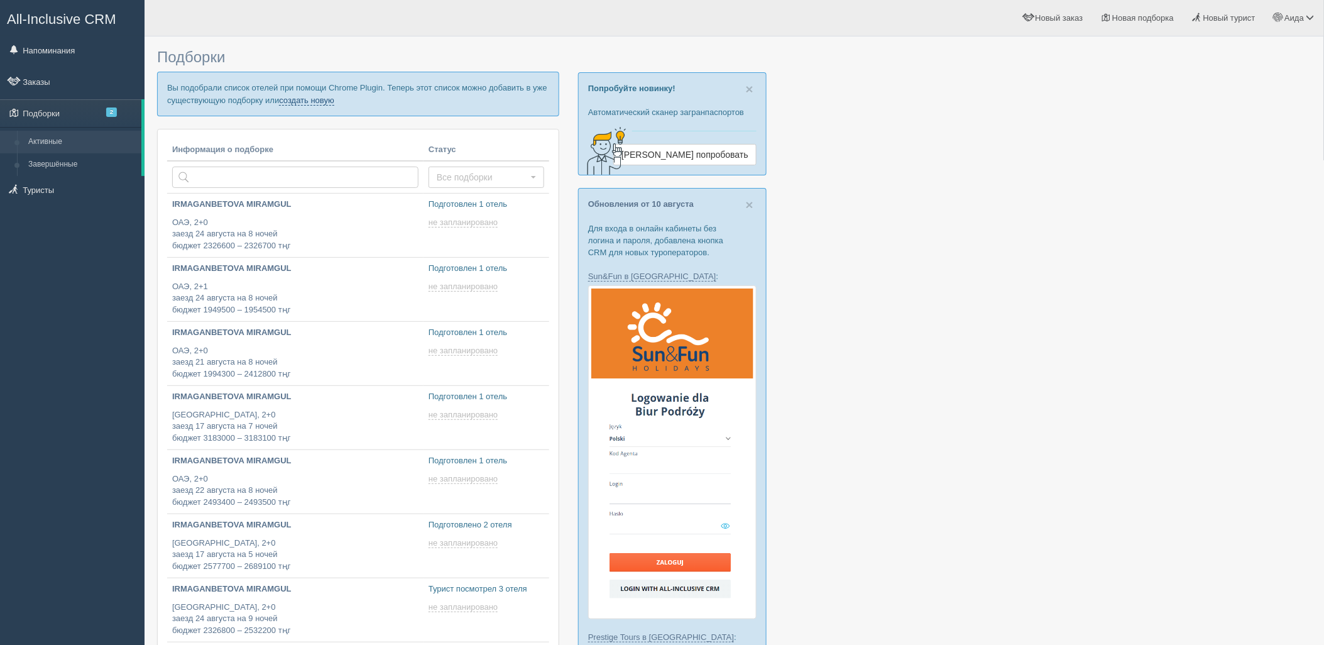
click at [304, 96] on link "создать новую" at bounding box center [306, 101] width 55 height 10
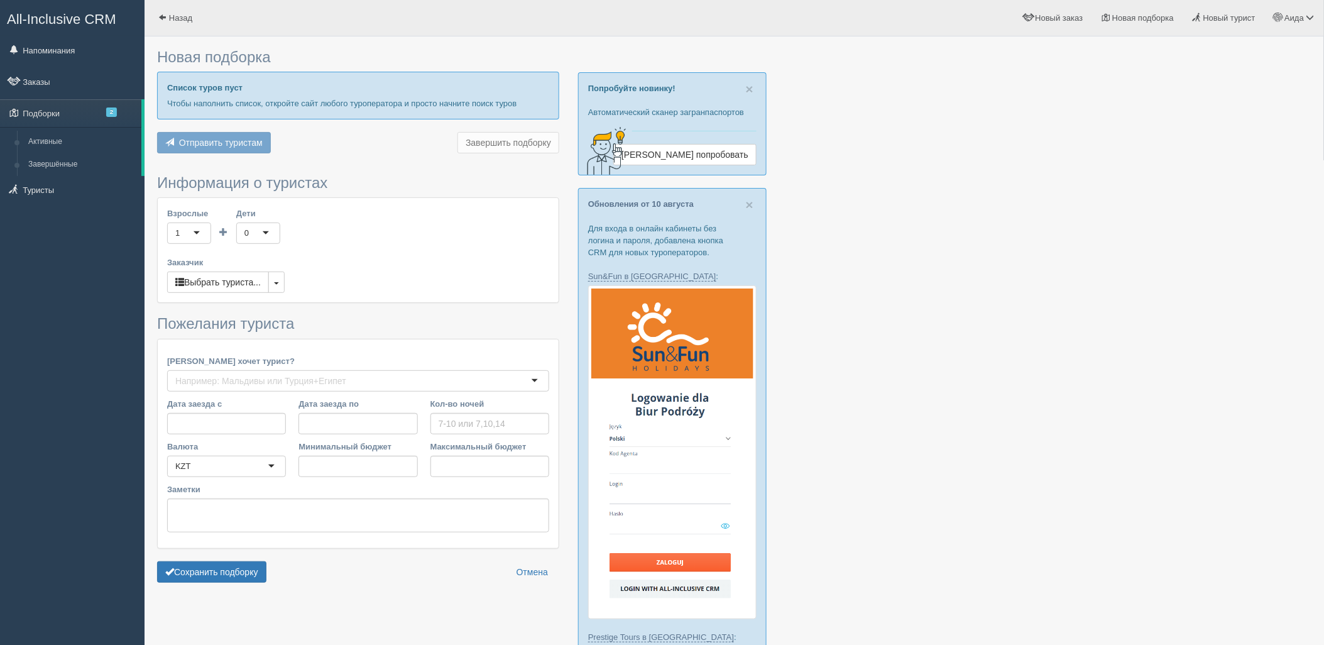
type input "8"
type input "1753200"
type input "1756900"
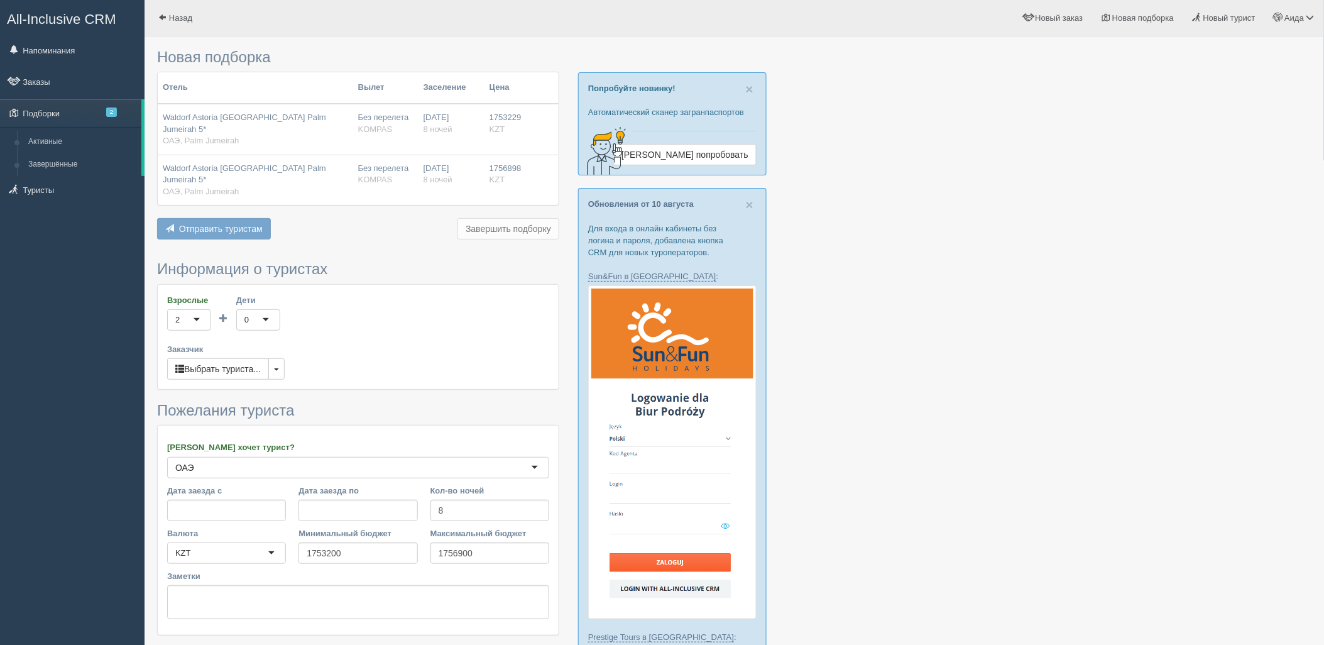
scroll to position [153, 0]
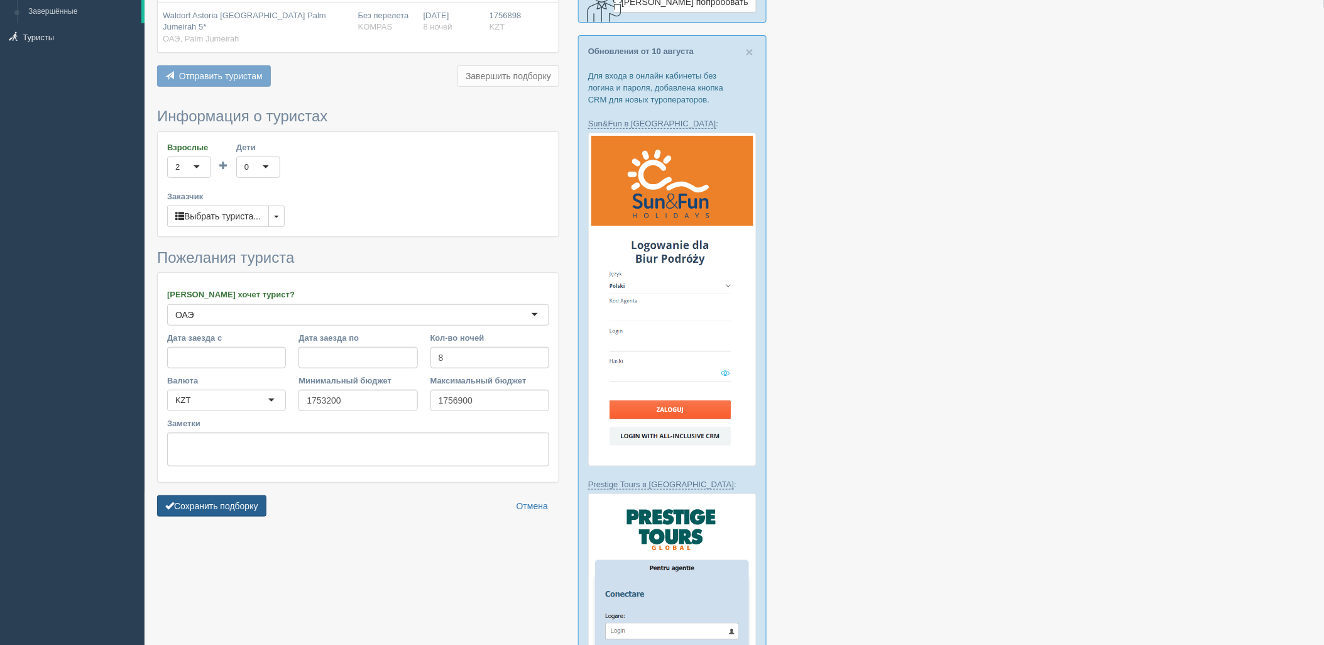
click at [246, 495] on button "Сохранить подборку" at bounding box center [211, 505] width 109 height 21
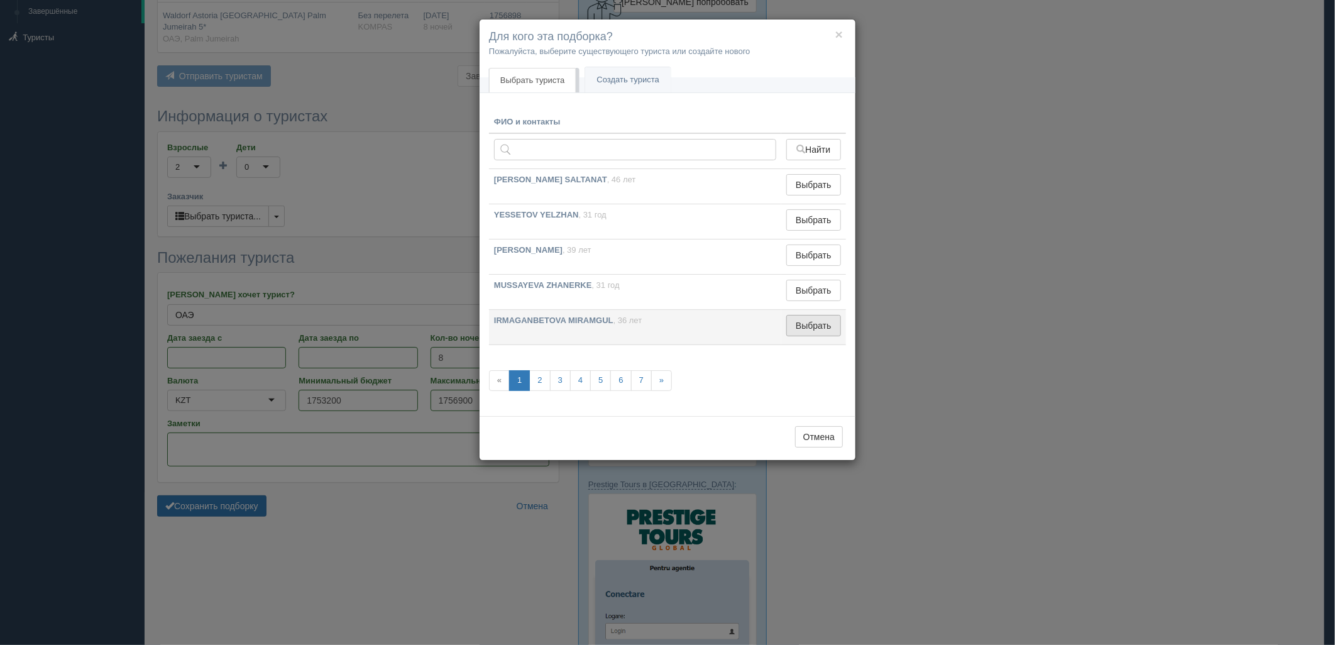
click at [830, 328] on button "Выбрать" at bounding box center [813, 325] width 55 height 21
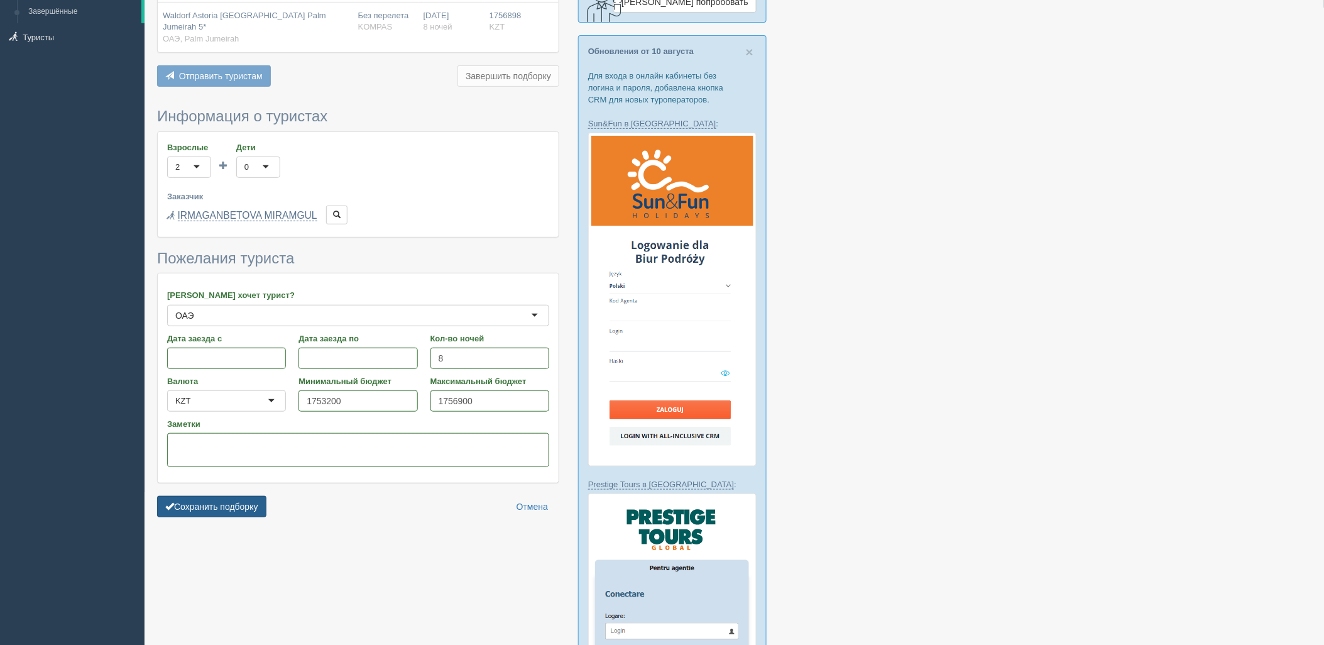
click at [221, 496] on button "Сохранить подборку" at bounding box center [211, 506] width 109 height 21
